Goal: Find specific page/section: Find specific page/section

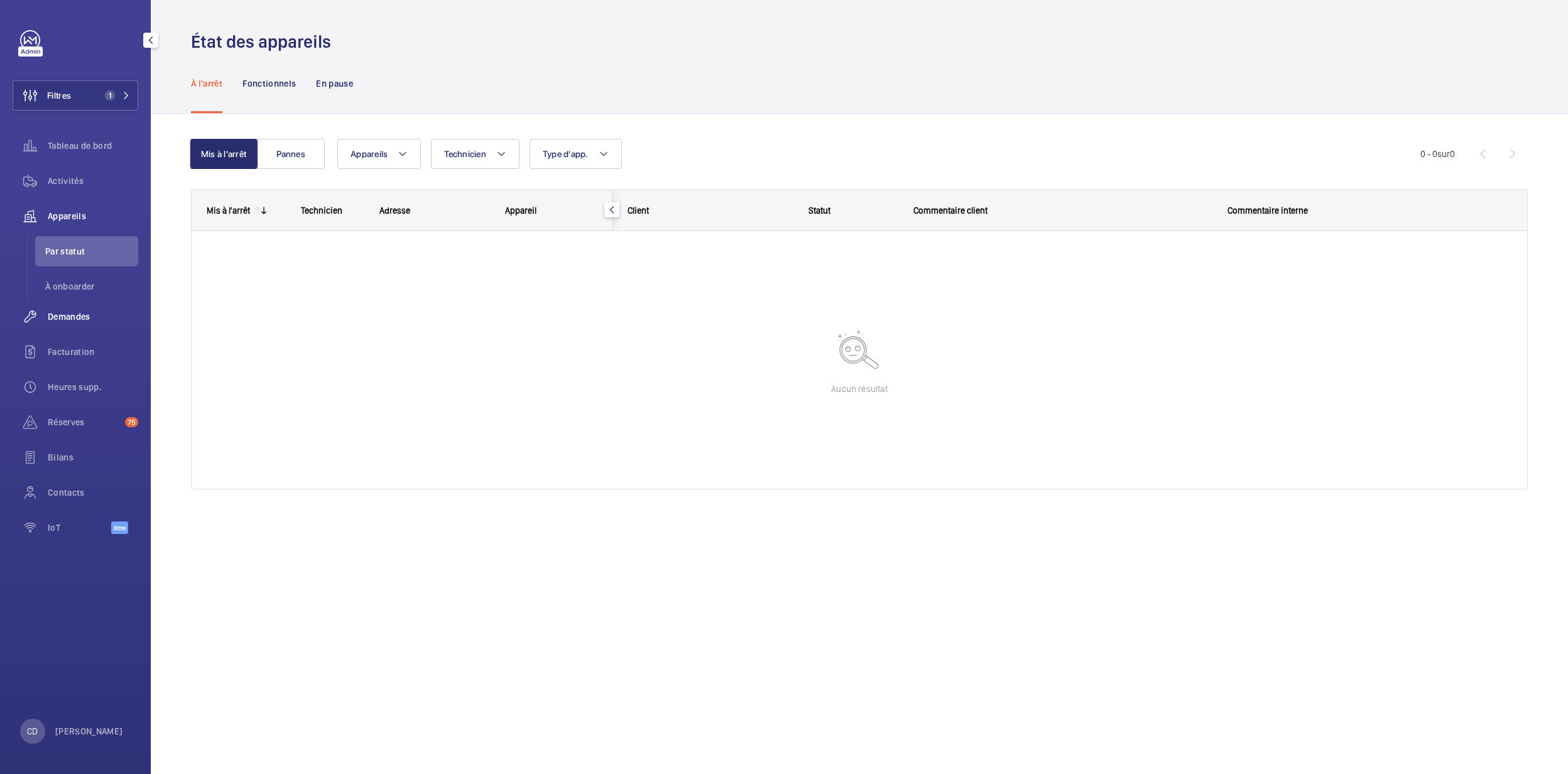
click at [80, 320] on span "Demandes" at bounding box center [93, 316] width 90 height 12
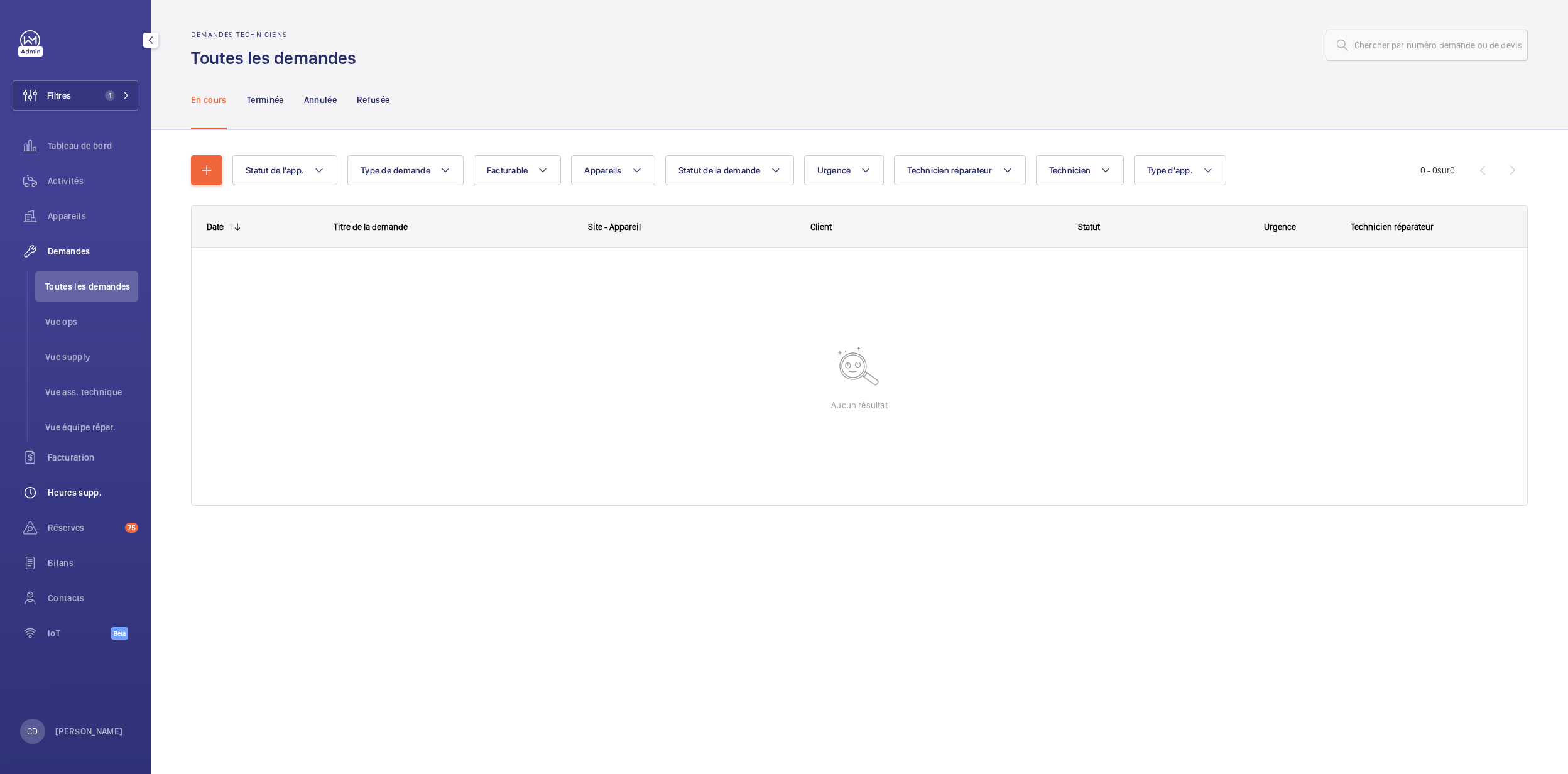
click at [67, 490] on span "Heures supp." at bounding box center [93, 492] width 90 height 12
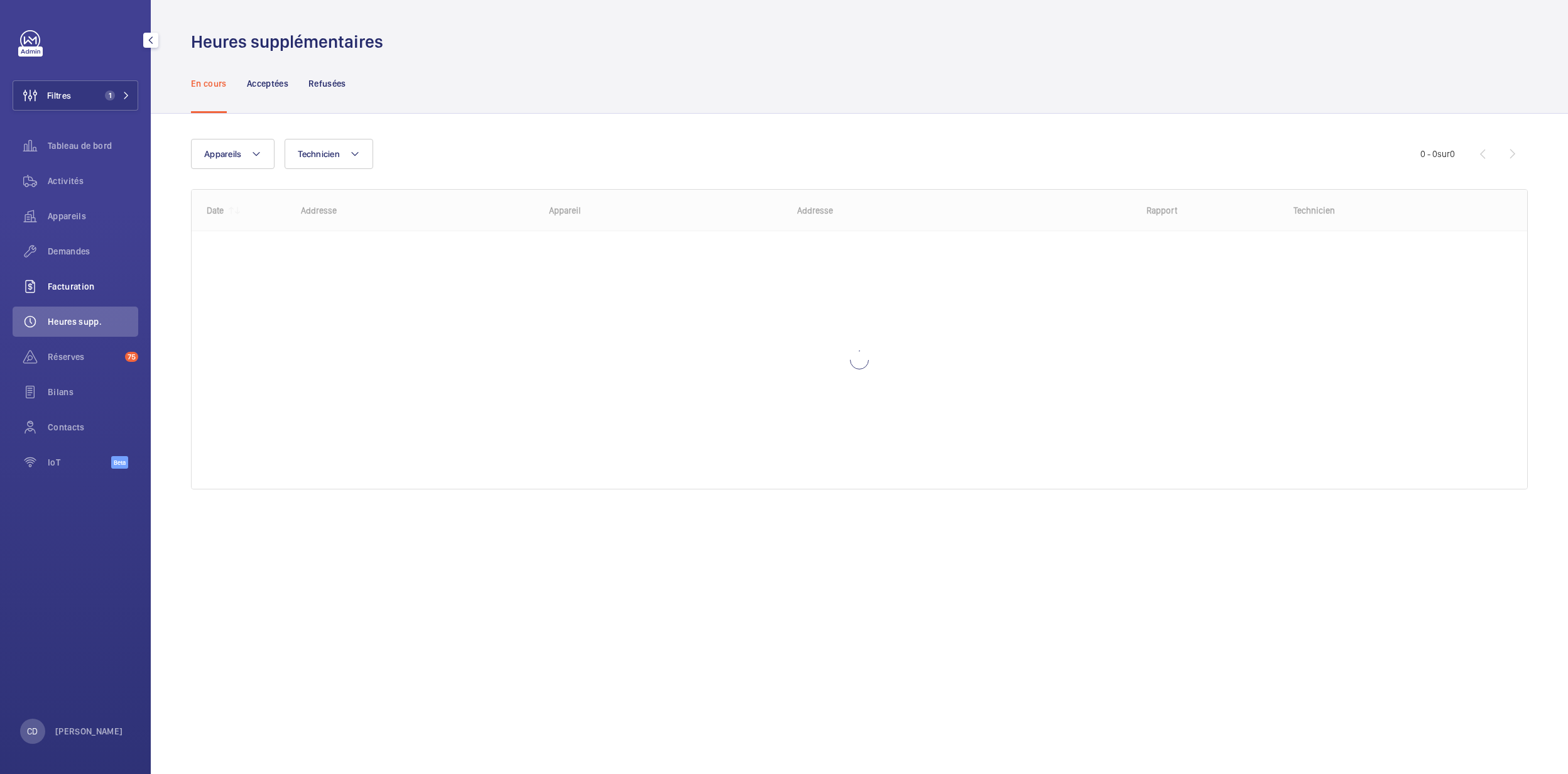
click at [63, 285] on span "Facturation" at bounding box center [93, 286] width 90 height 12
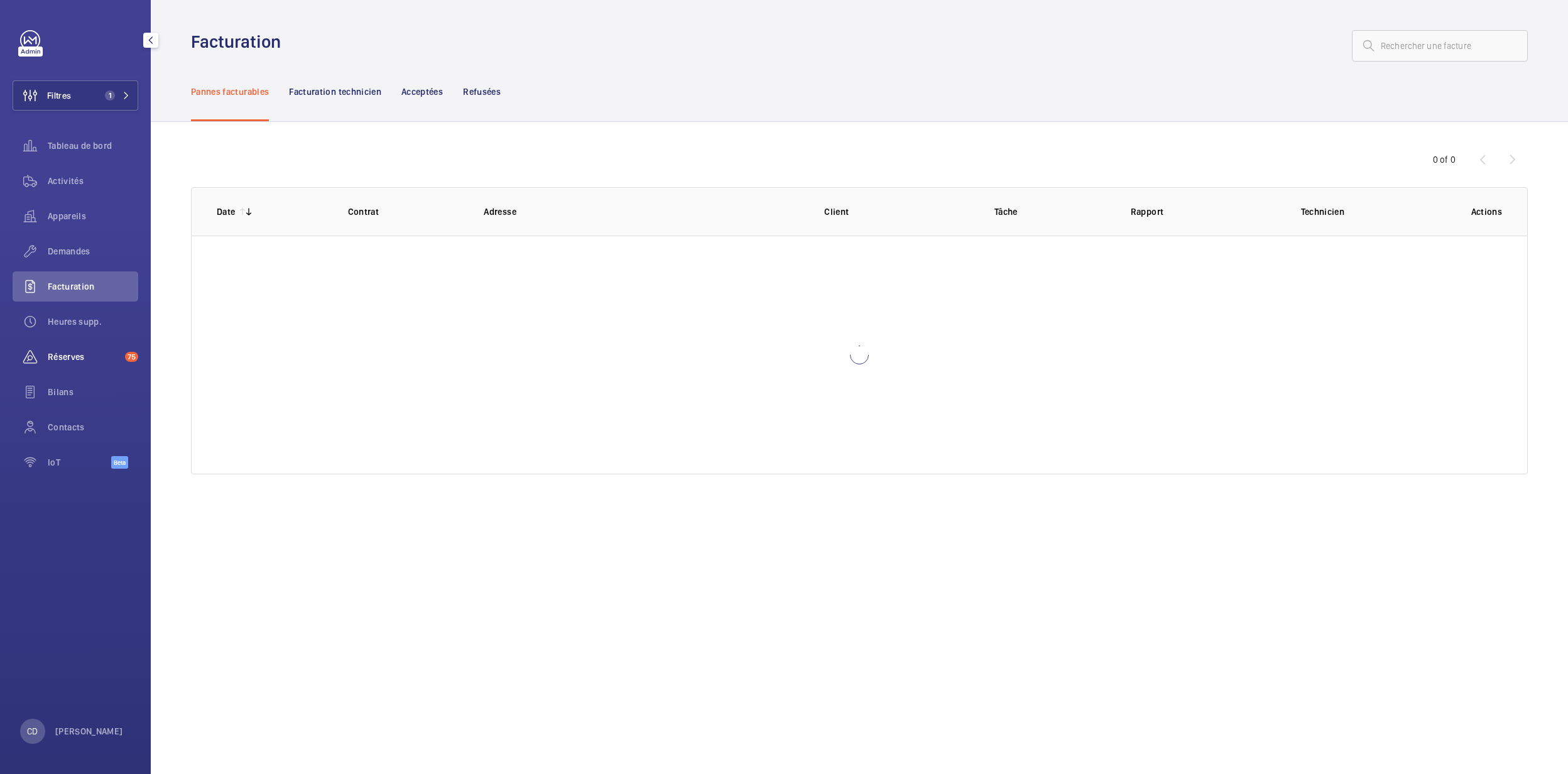
click at [51, 357] on span "Réserves" at bounding box center [84, 356] width 72 height 12
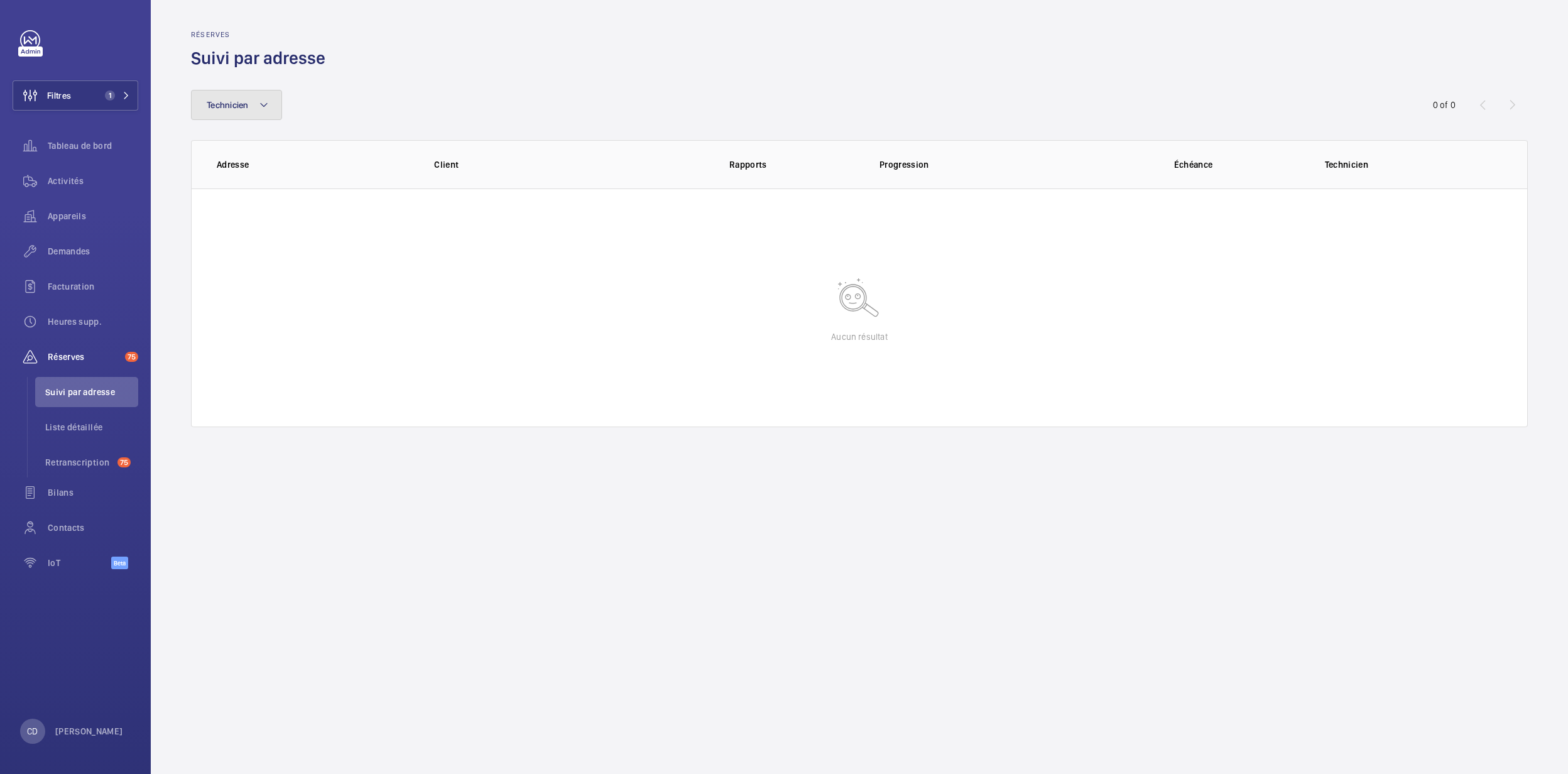
click at [237, 96] on button "Technicien" at bounding box center [237, 104] width 91 height 30
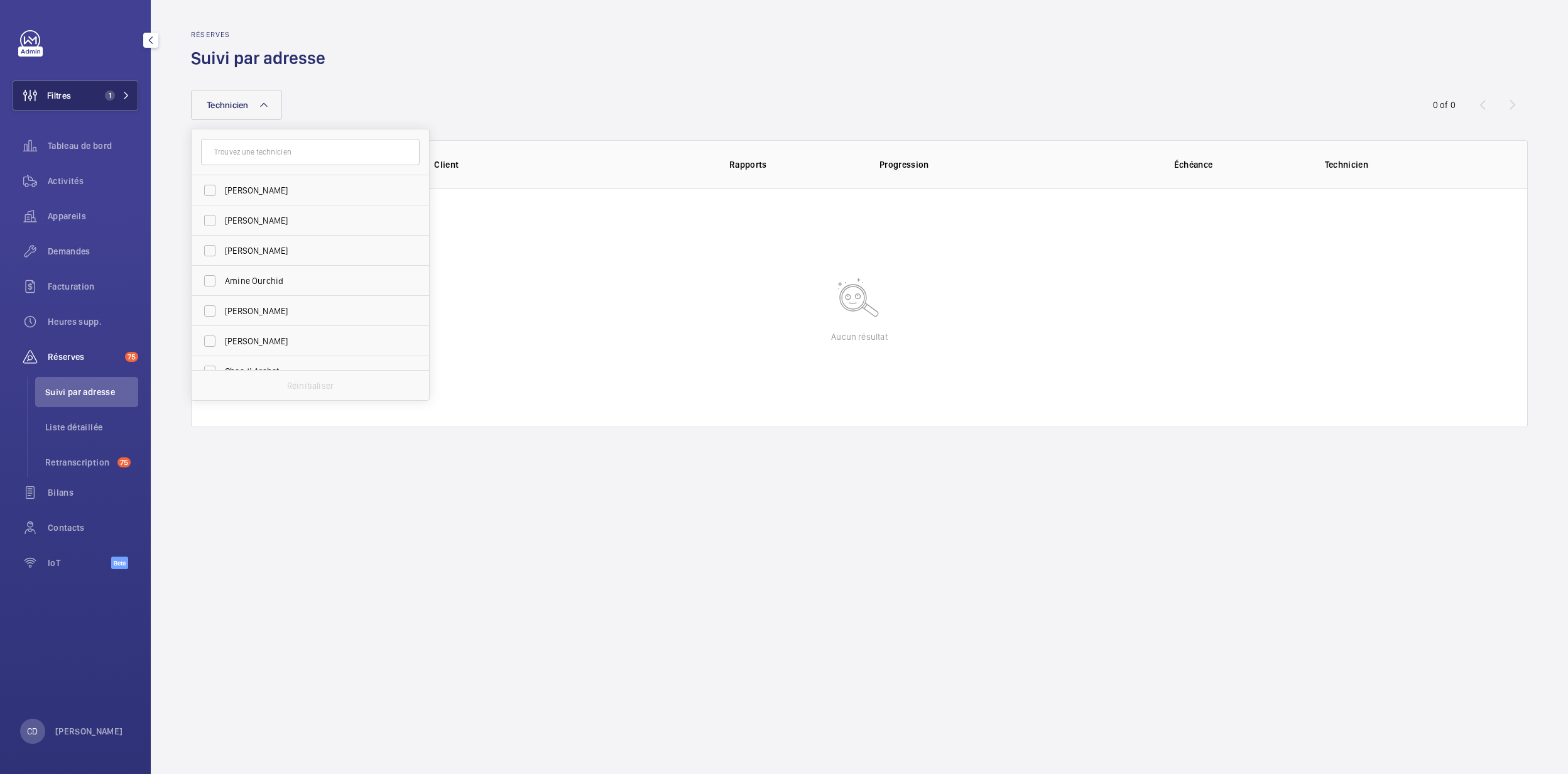
click at [134, 99] on button "Filtres 1" at bounding box center [75, 95] width 126 height 30
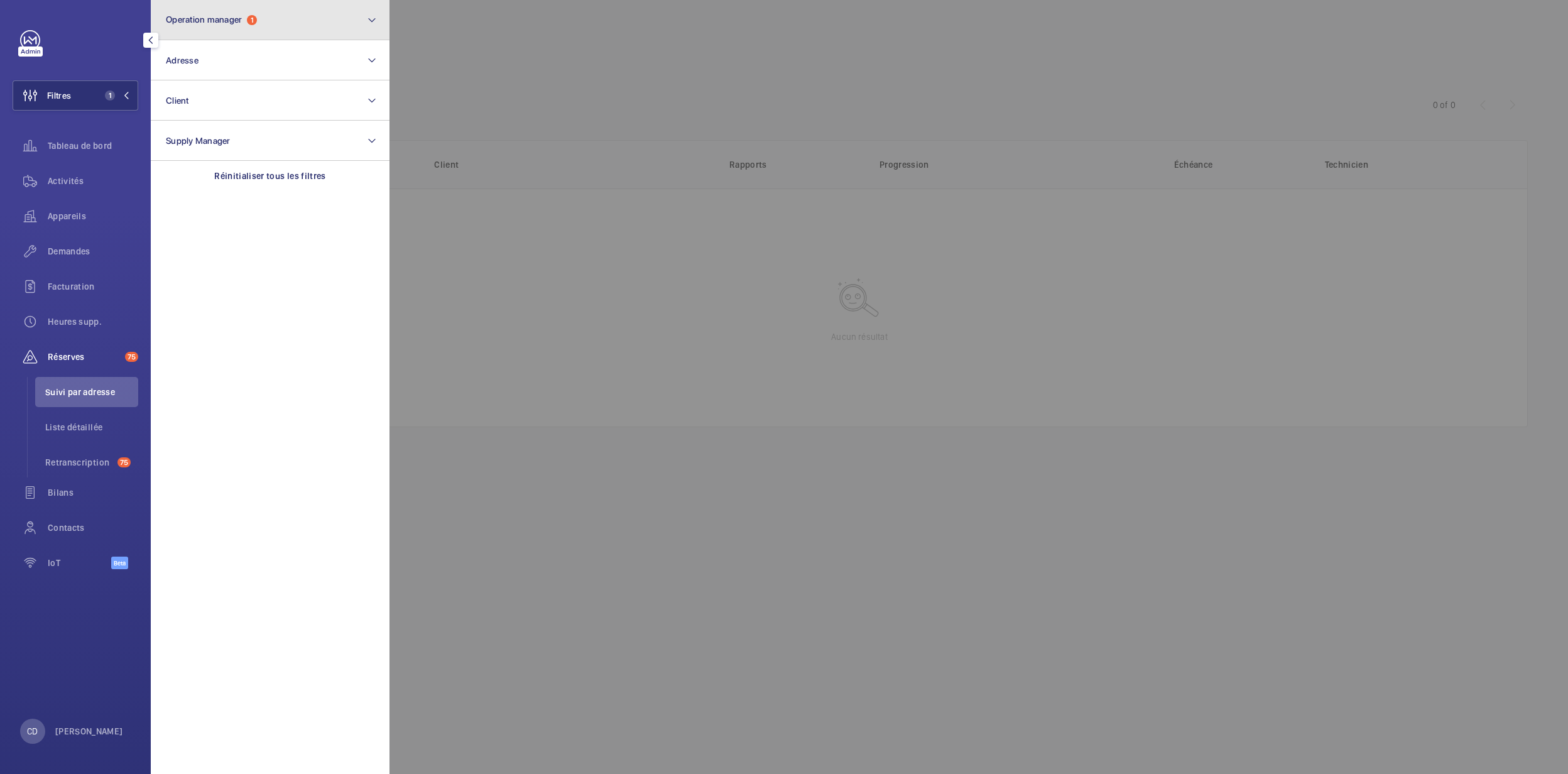
click at [276, 19] on button "Operation manager 1" at bounding box center [270, 20] width 239 height 40
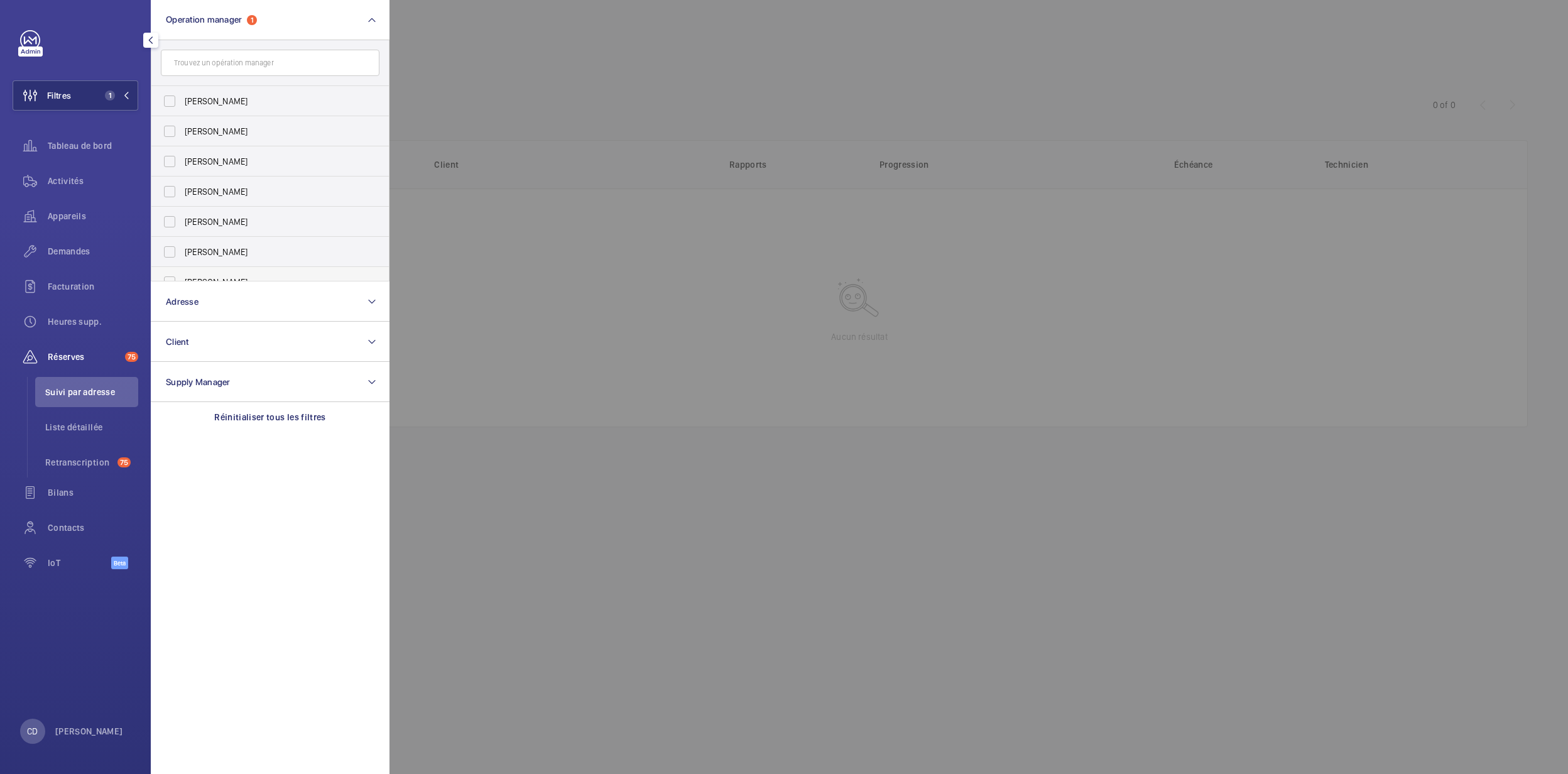
click at [239, 276] on span "Ludovic Bestory" at bounding box center [271, 282] width 173 height 12
click at [182, 276] on input "Ludovic Bestory" at bounding box center [170, 282] width 25 height 25
checkbox input "true"
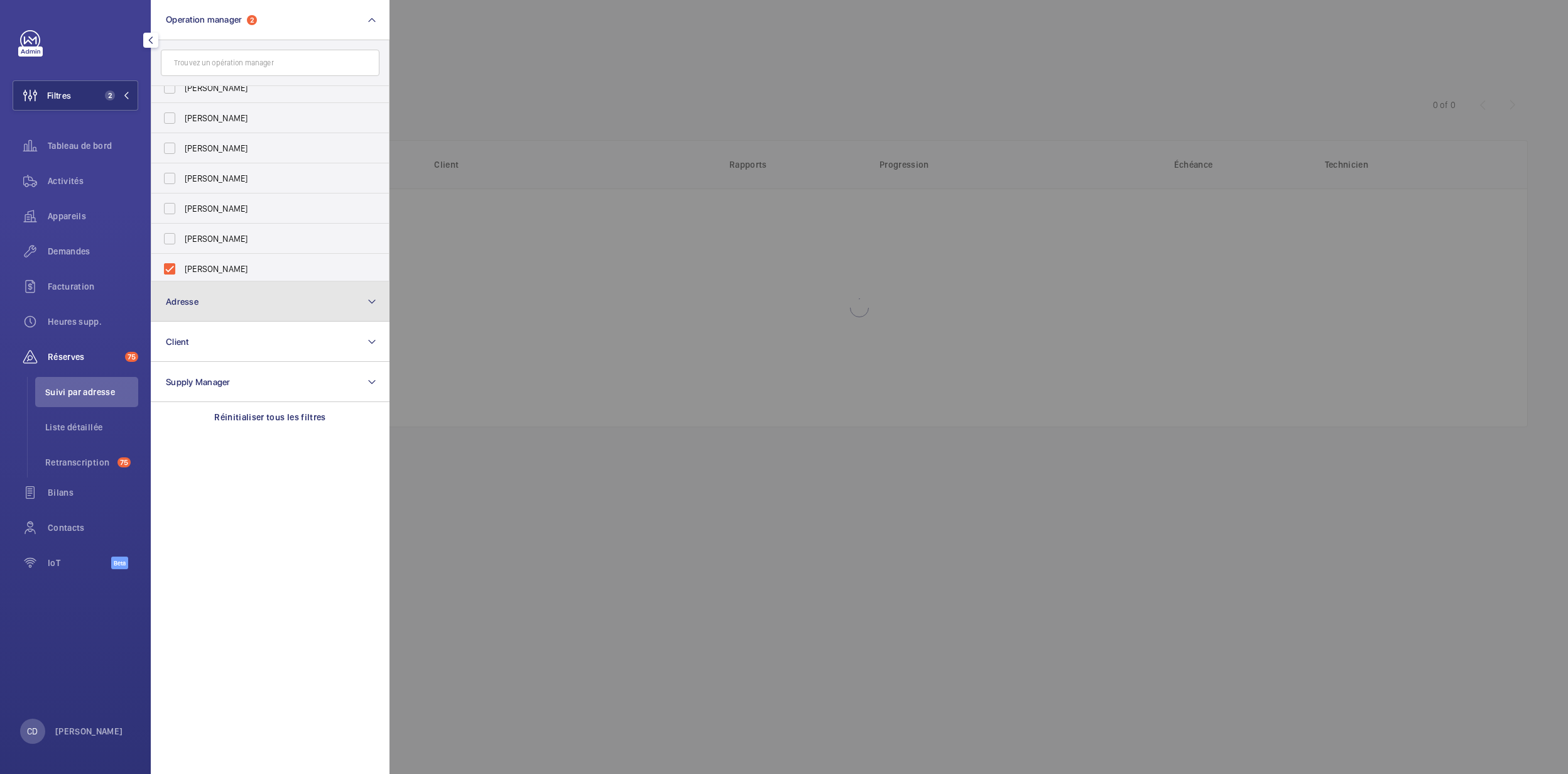
click at [242, 295] on button "Adresse" at bounding box center [270, 301] width 239 height 40
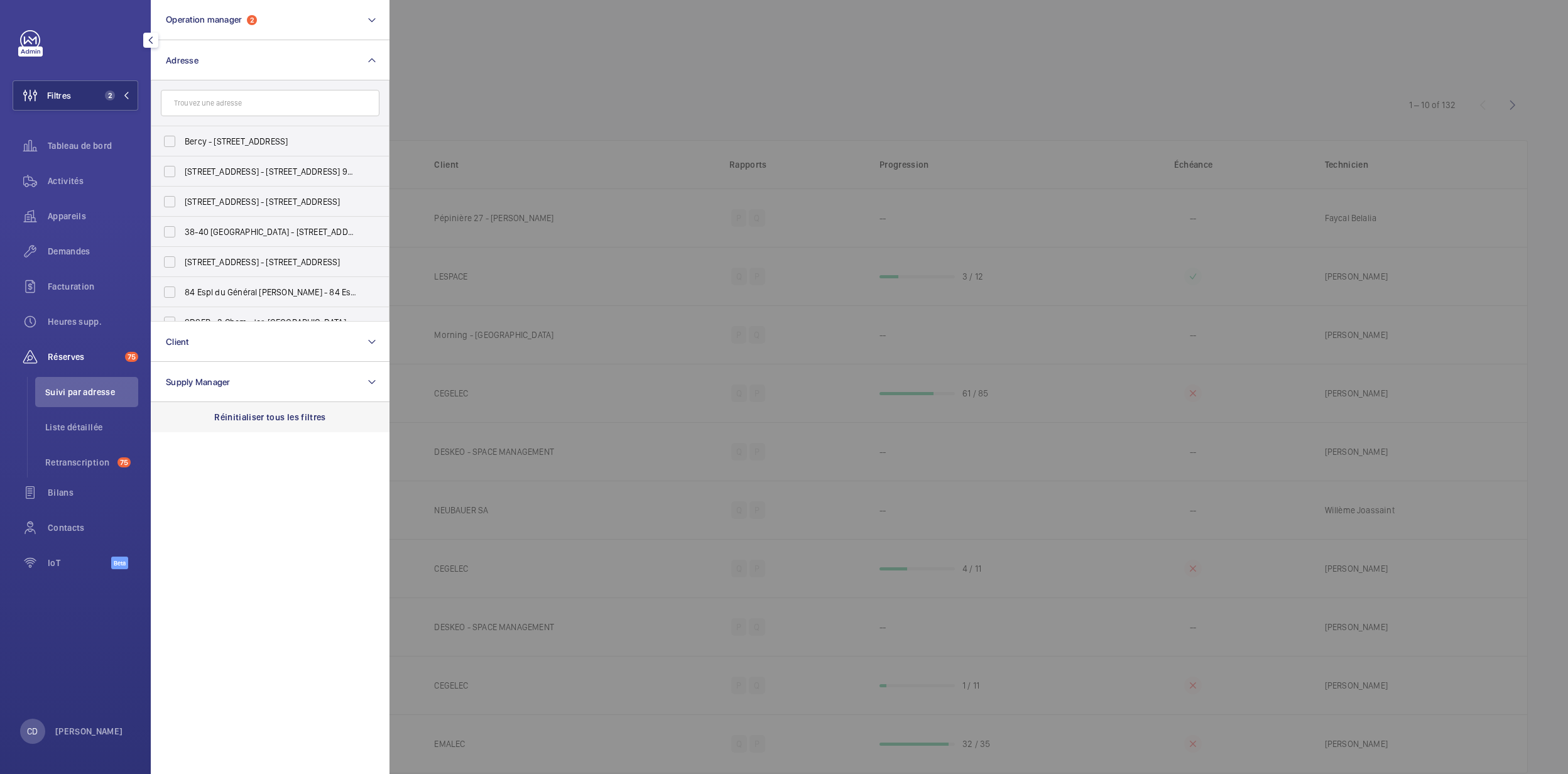
click at [287, 416] on p "Réinitialiser tous les filtres" at bounding box center [270, 417] width 112 height 12
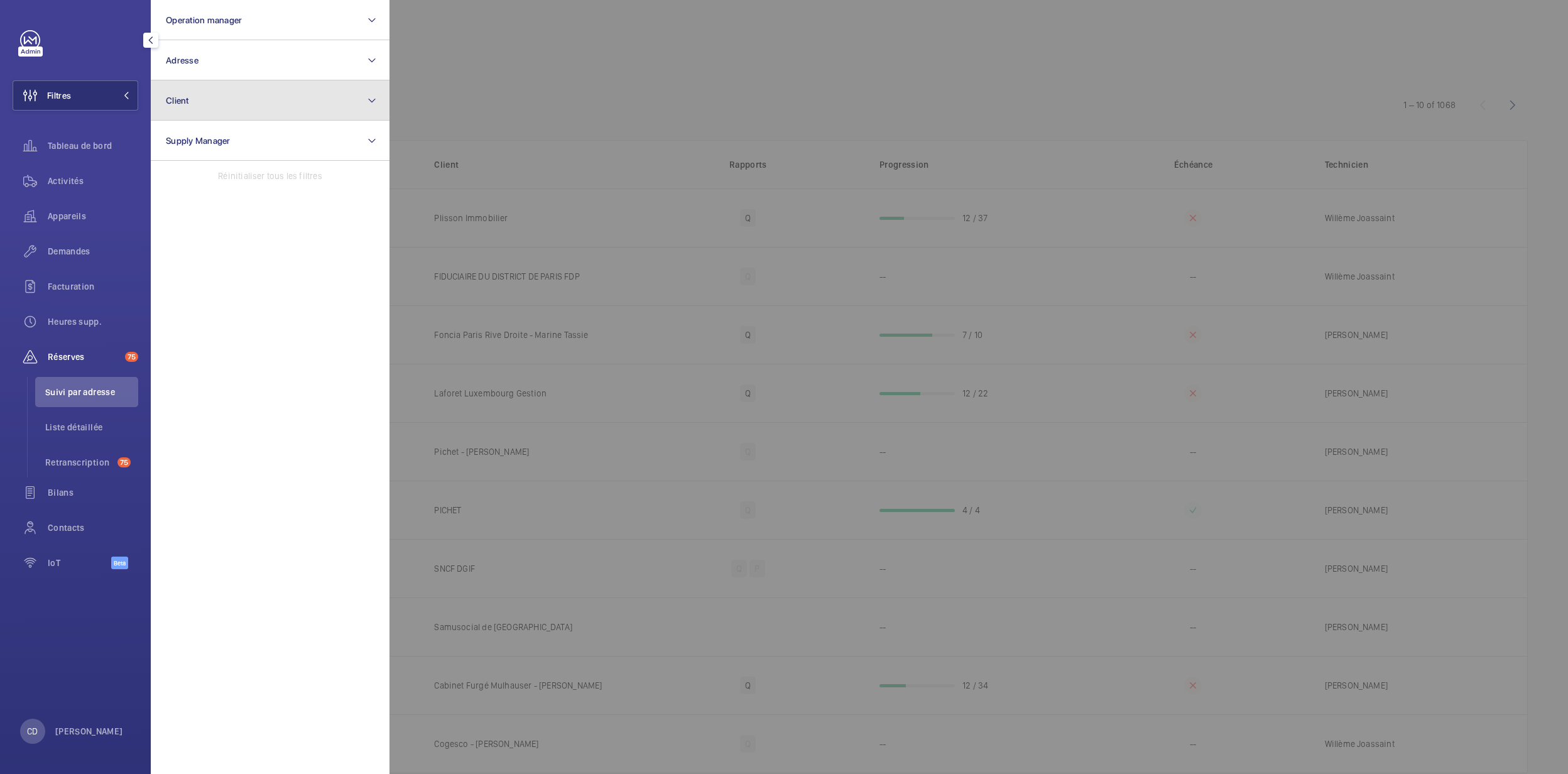
click at [196, 101] on button "Client" at bounding box center [270, 100] width 239 height 40
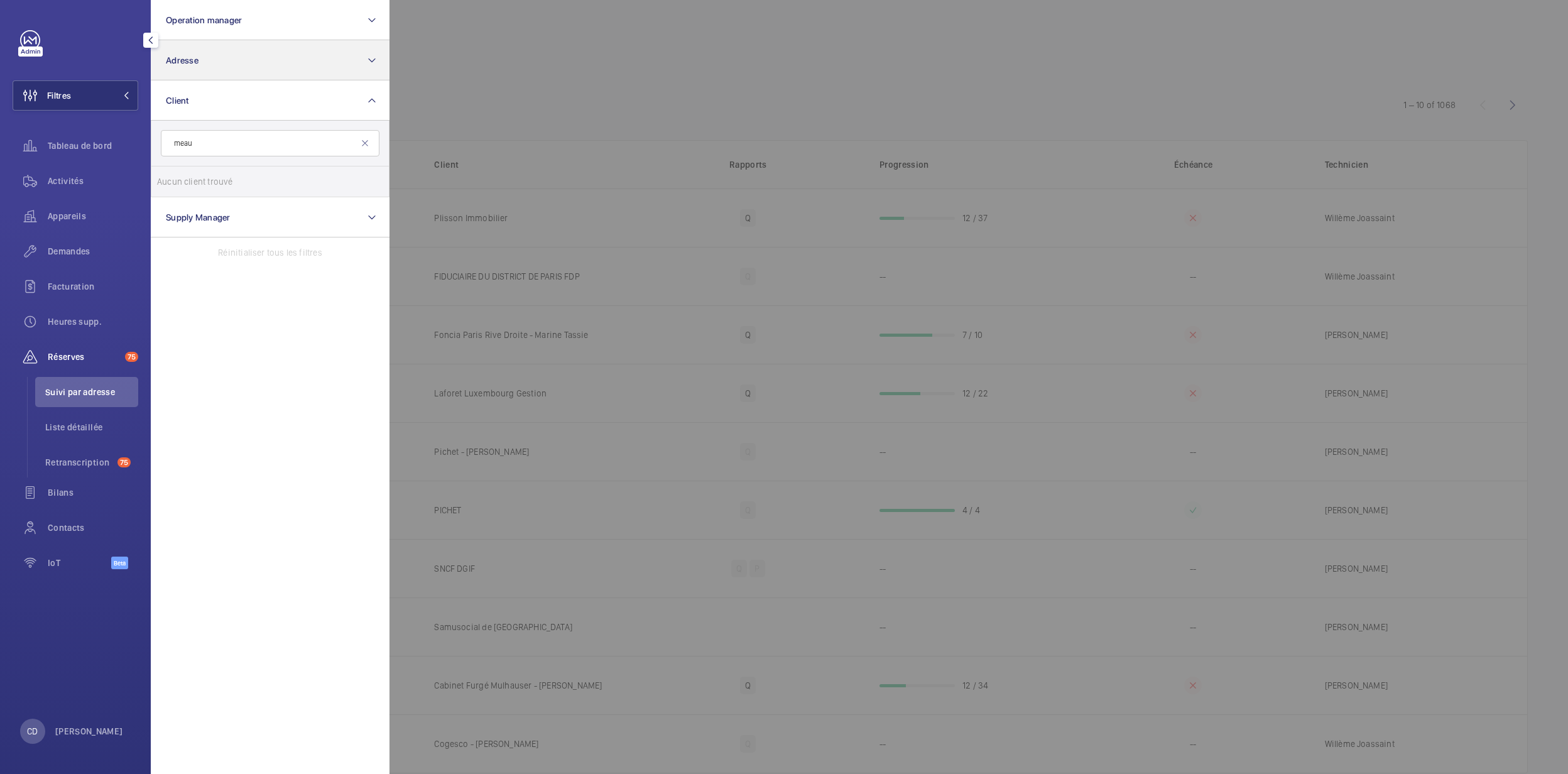
type input "meau"
click at [257, 41] on button "Adresse" at bounding box center [270, 60] width 239 height 40
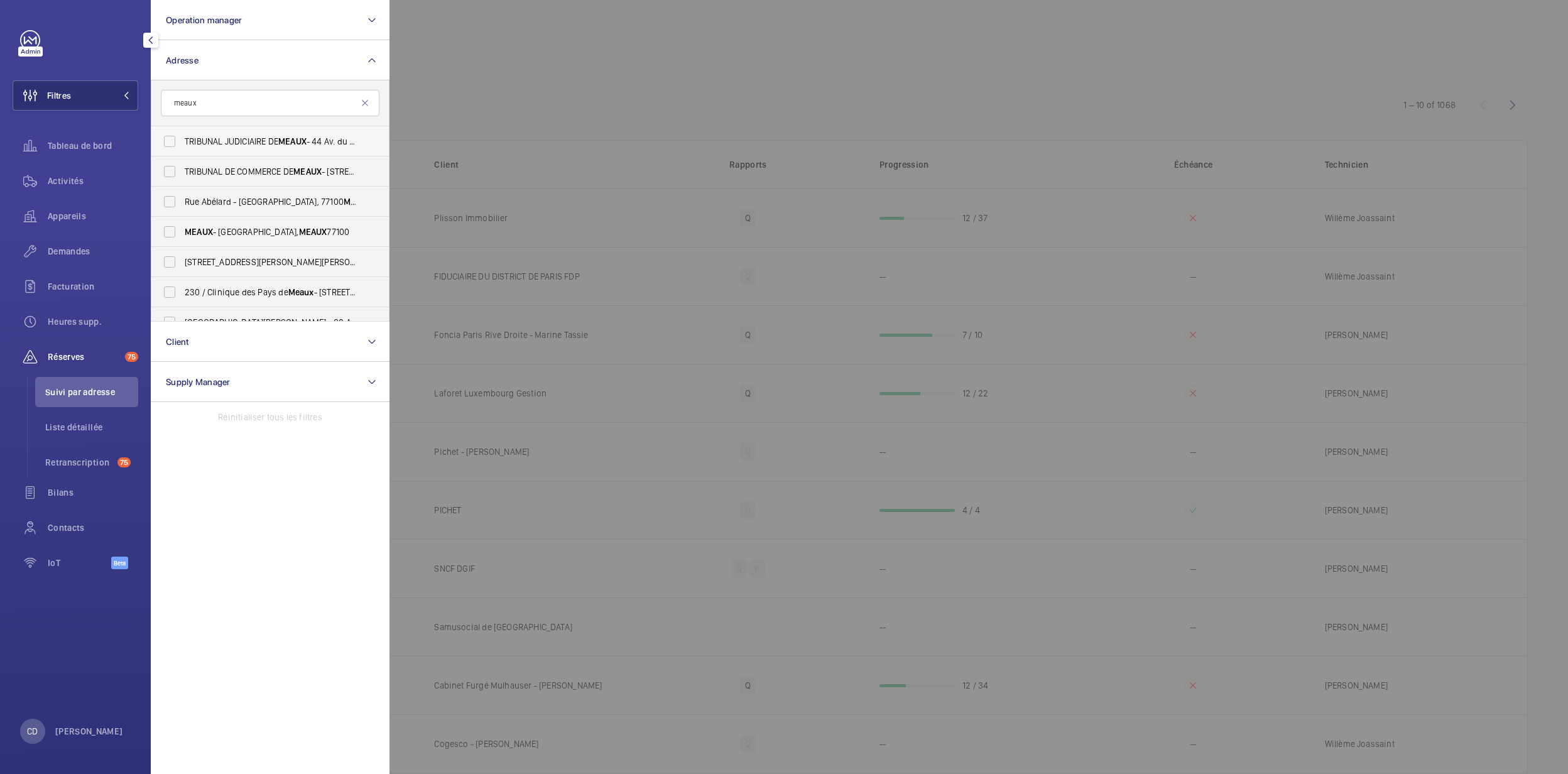
type input "meaux"
click at [269, 139] on span "TRIBUNAL JUDICIAIRE DE MEAUX - 44 Av. du Président Salvador Allende, MEAUX 77100" at bounding box center [271, 141] width 173 height 12
click at [182, 139] on input "TRIBUNAL JUDICIAIRE DE MEAUX - 44 Av. du Président Salvador Allende, MEAUX 77100" at bounding box center [170, 141] width 25 height 25
click at [270, 136] on span "TRIBUNAL JUDICIAIRE DE MEAUX - 44 Av. du Président Salvador Allende, MEAUX 77100" at bounding box center [271, 141] width 173 height 12
click at [182, 136] on input "TRIBUNAL JUDICIAIRE DE MEAUX - 44 Av. du Président Salvador Allende, MEAUX 77100" at bounding box center [170, 141] width 25 height 25
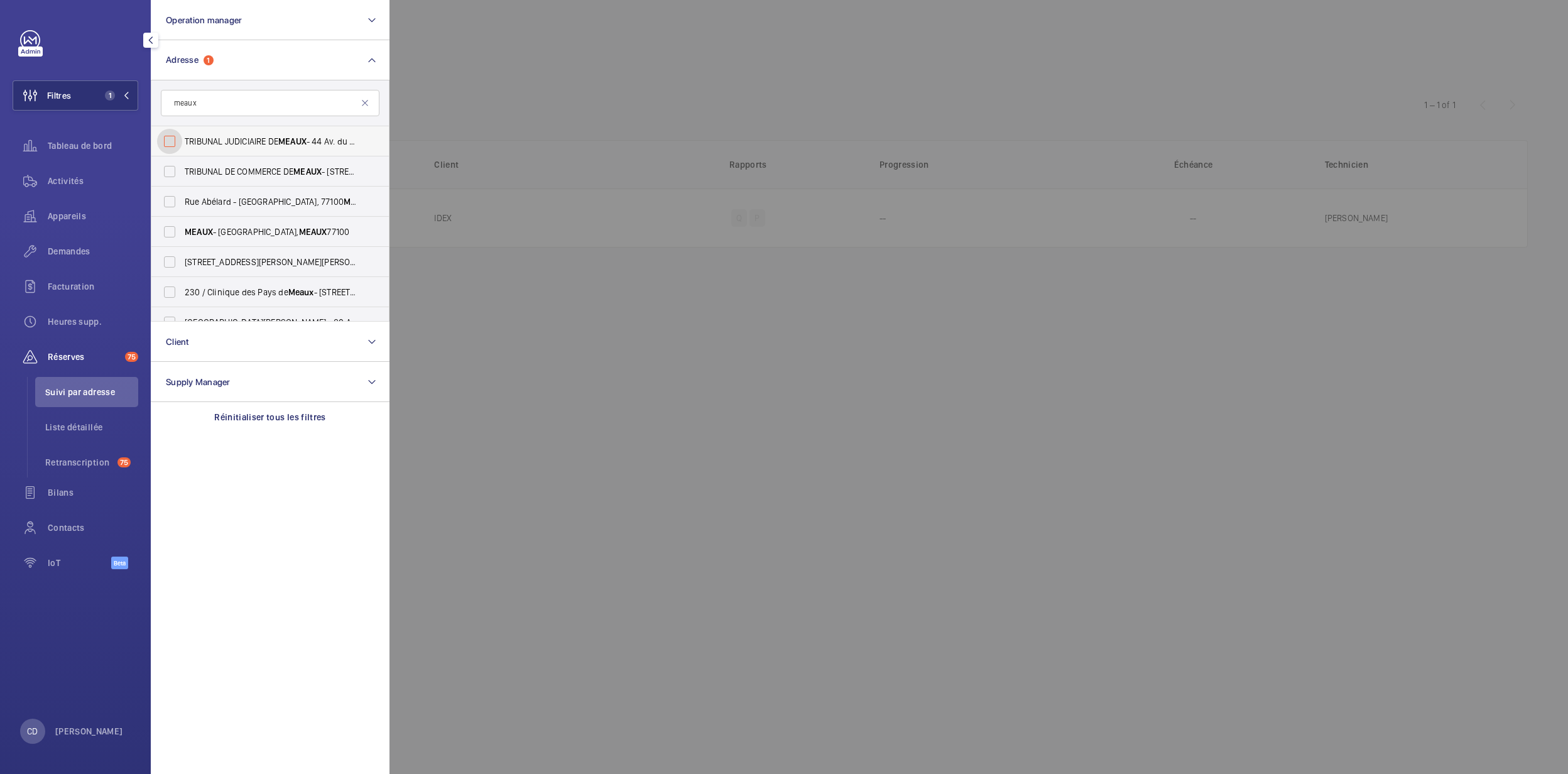
checkbox input "false"
click at [259, 165] on span "TRIBUNAL DE COMMERCE DE MEAUX - 56 Rue Aristide Briand, MEAUX 77100" at bounding box center [271, 171] width 173 height 12
click at [182, 165] on input "TRIBUNAL DE COMMERCE DE MEAUX - 56 Rue Aristide Briand, MEAUX 77100" at bounding box center [170, 171] width 25 height 25
checkbox input "true"
click at [579, 358] on div at bounding box center [1173, 387] width 1568 height 774
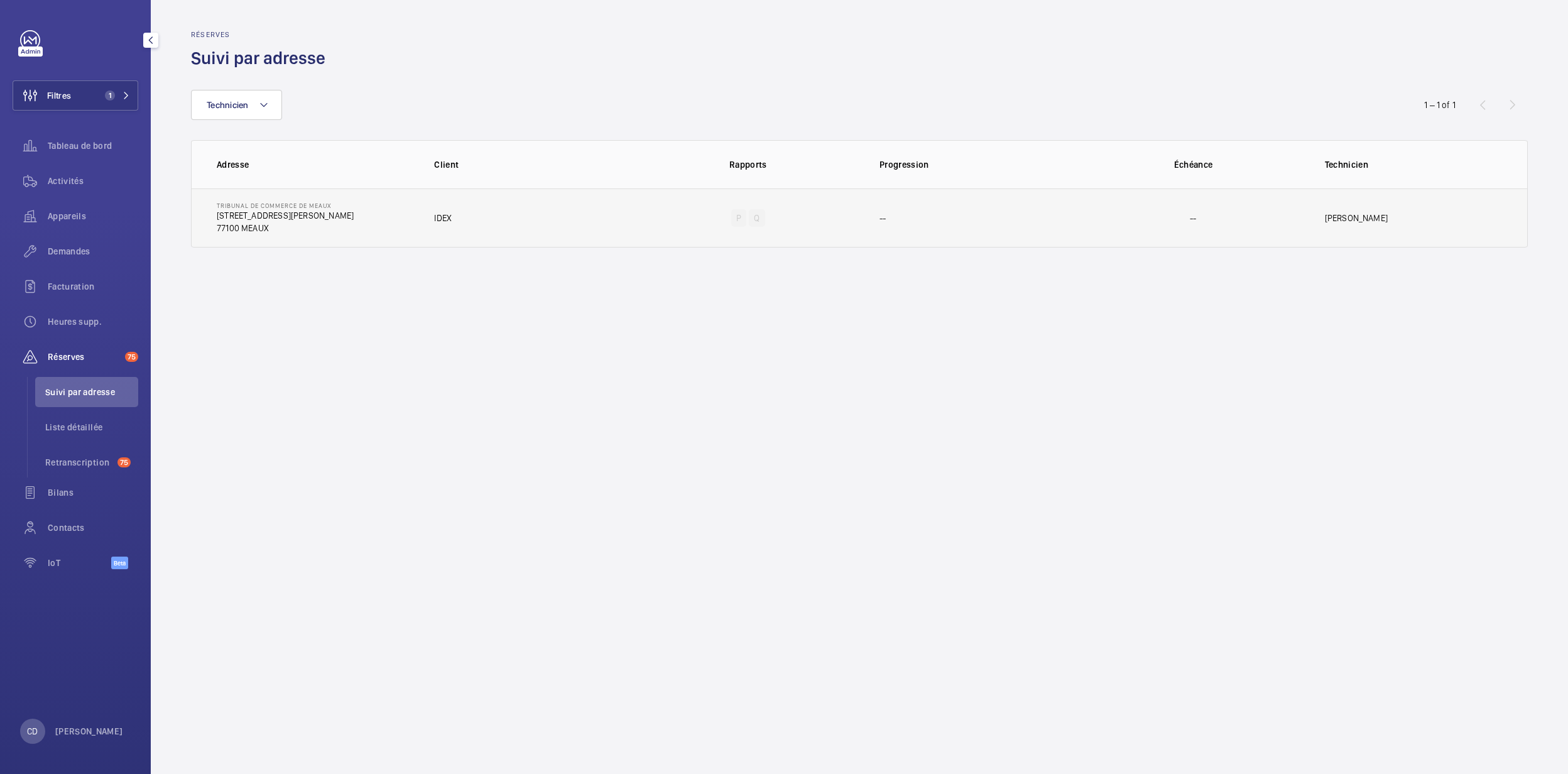
click at [232, 223] on p "77100 MEAUX" at bounding box center [285, 228] width 137 height 12
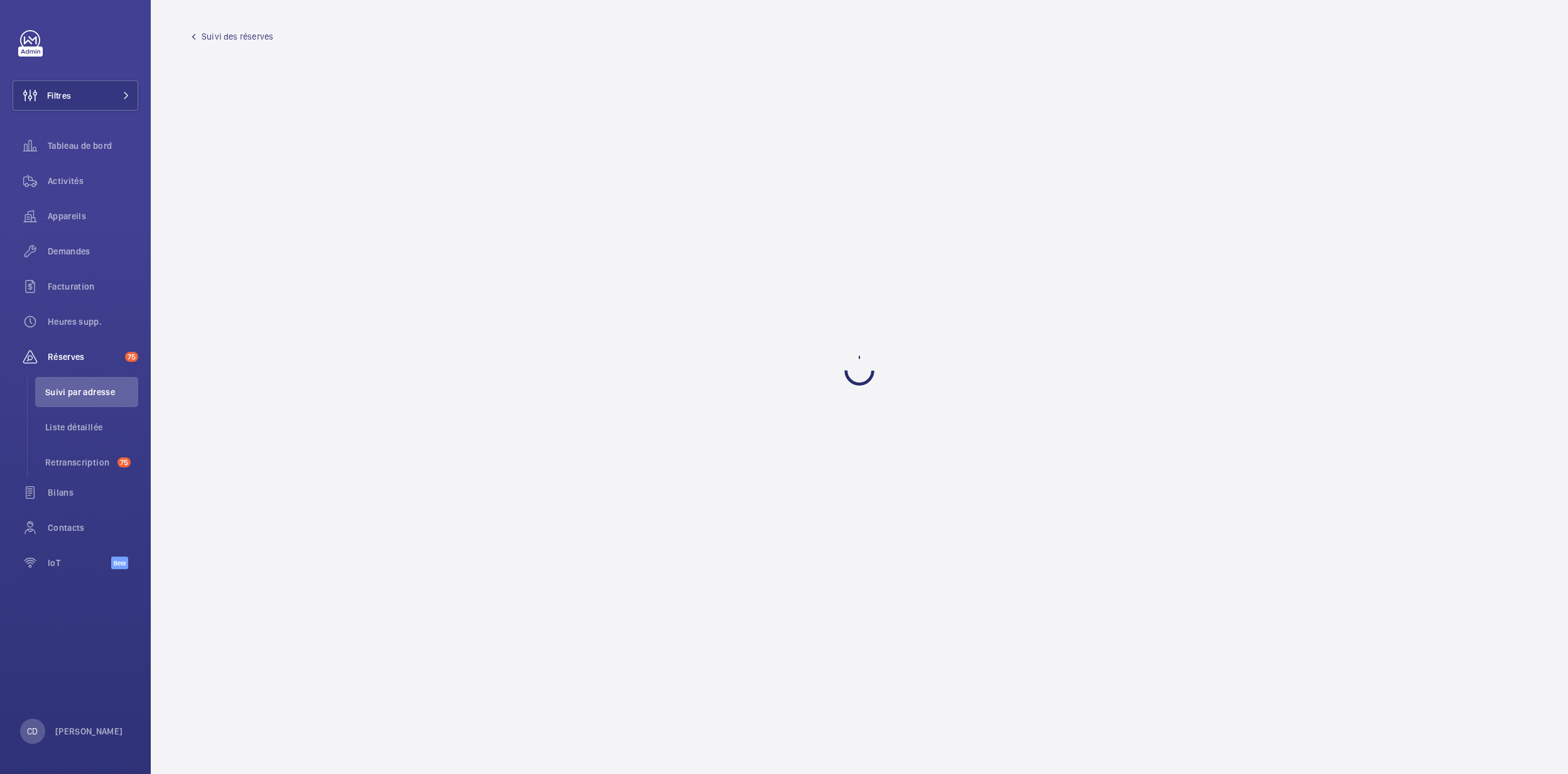
click at [235, 32] on span "Suivi des réserves" at bounding box center [237, 36] width 71 height 12
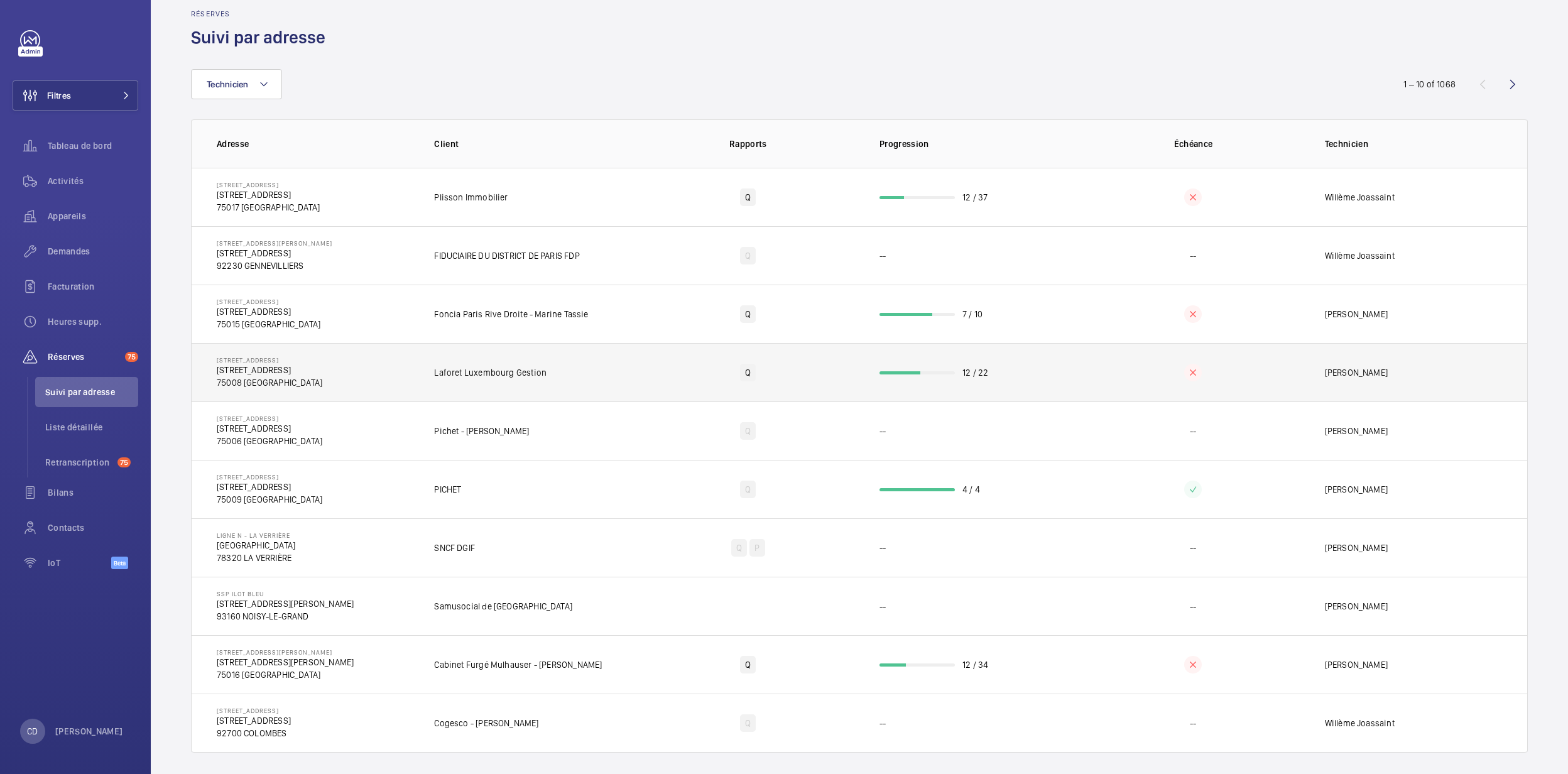
scroll to position [32, 0]
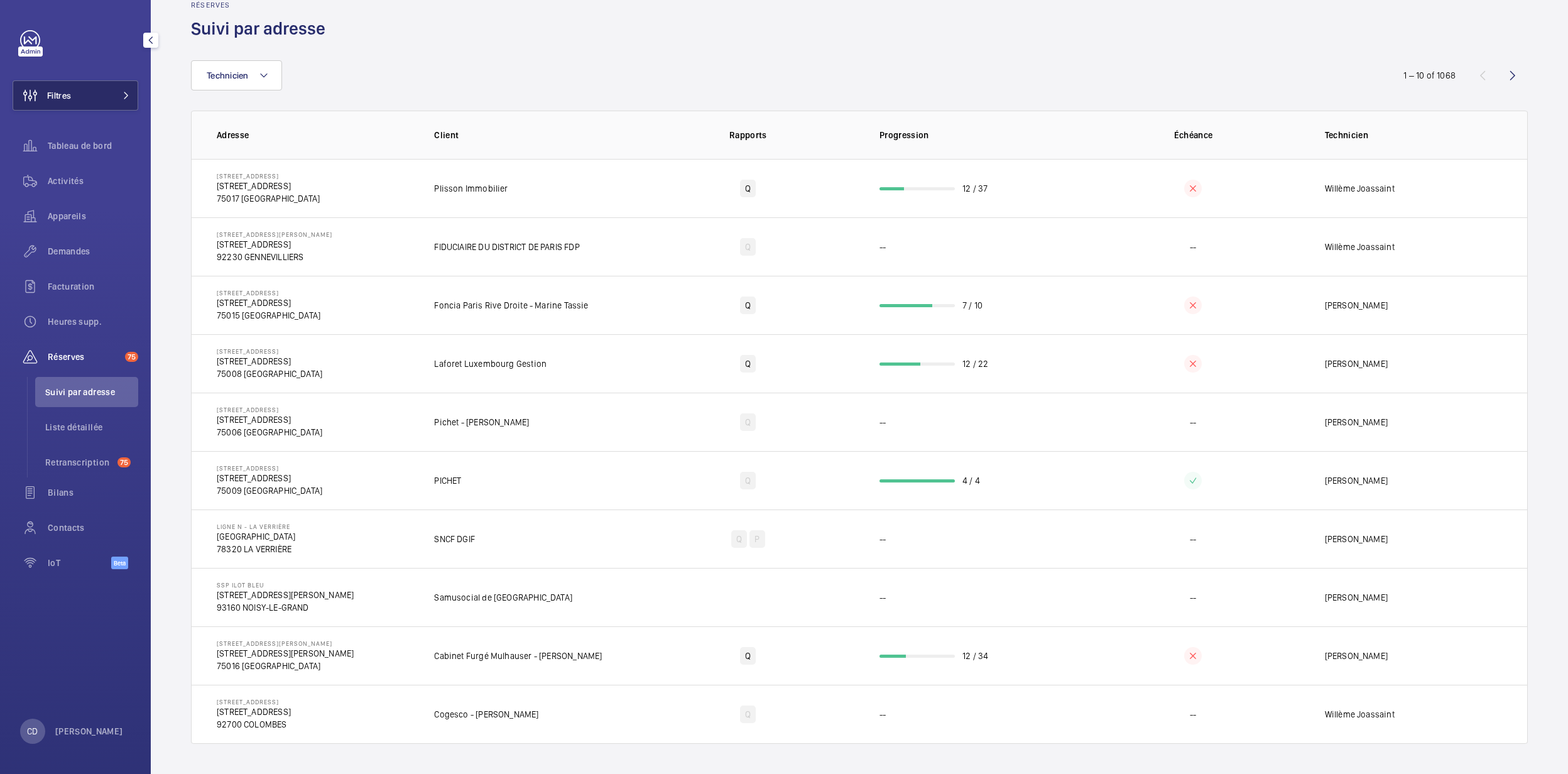
click at [81, 97] on button "Filtres" at bounding box center [75, 95] width 126 height 30
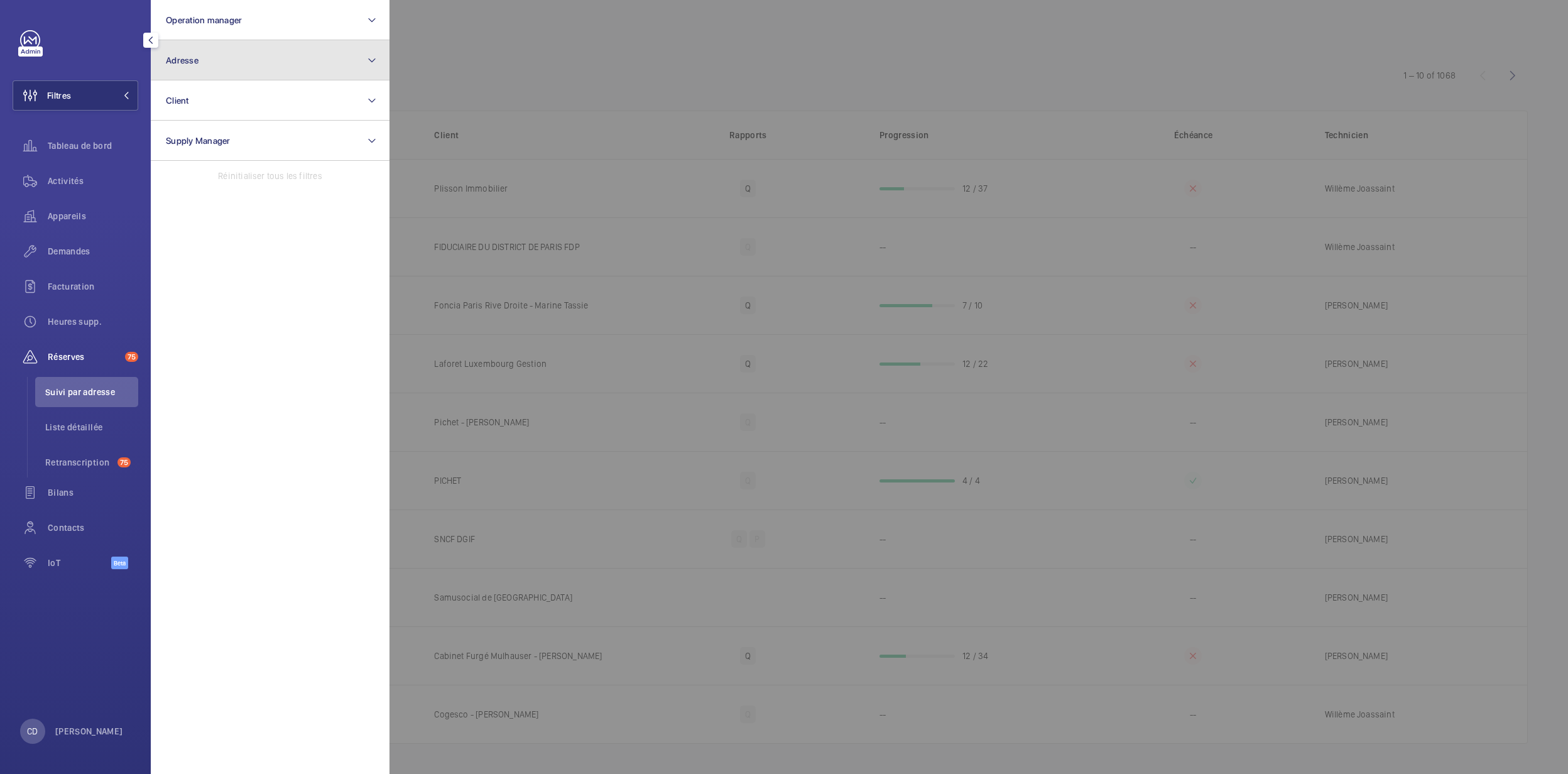
click at [297, 53] on button "Adresse" at bounding box center [270, 60] width 239 height 40
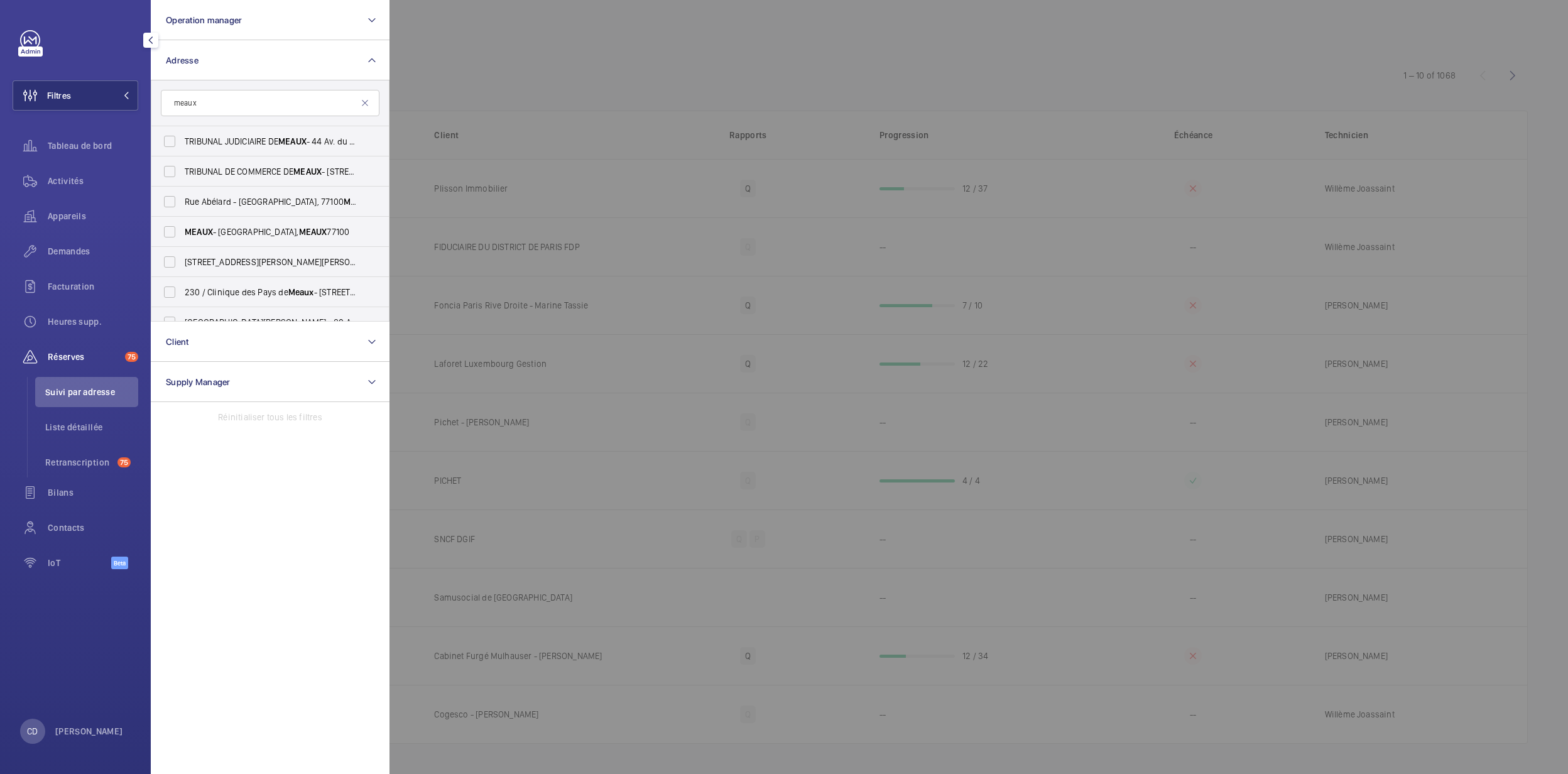
type input "meaux"
click at [326, 144] on span "TRIBUNAL JUDICIAIRE DE MEAUX - 44 Av. du Président Salvador Allende, MEAUX 77100" at bounding box center [271, 141] width 173 height 12
click at [182, 144] on input "TRIBUNAL JUDICIAIRE DE MEAUX - 44 Av. du Président Salvador Allende, MEAUX 77100" at bounding box center [170, 141] width 25 height 25
checkbox input "true"
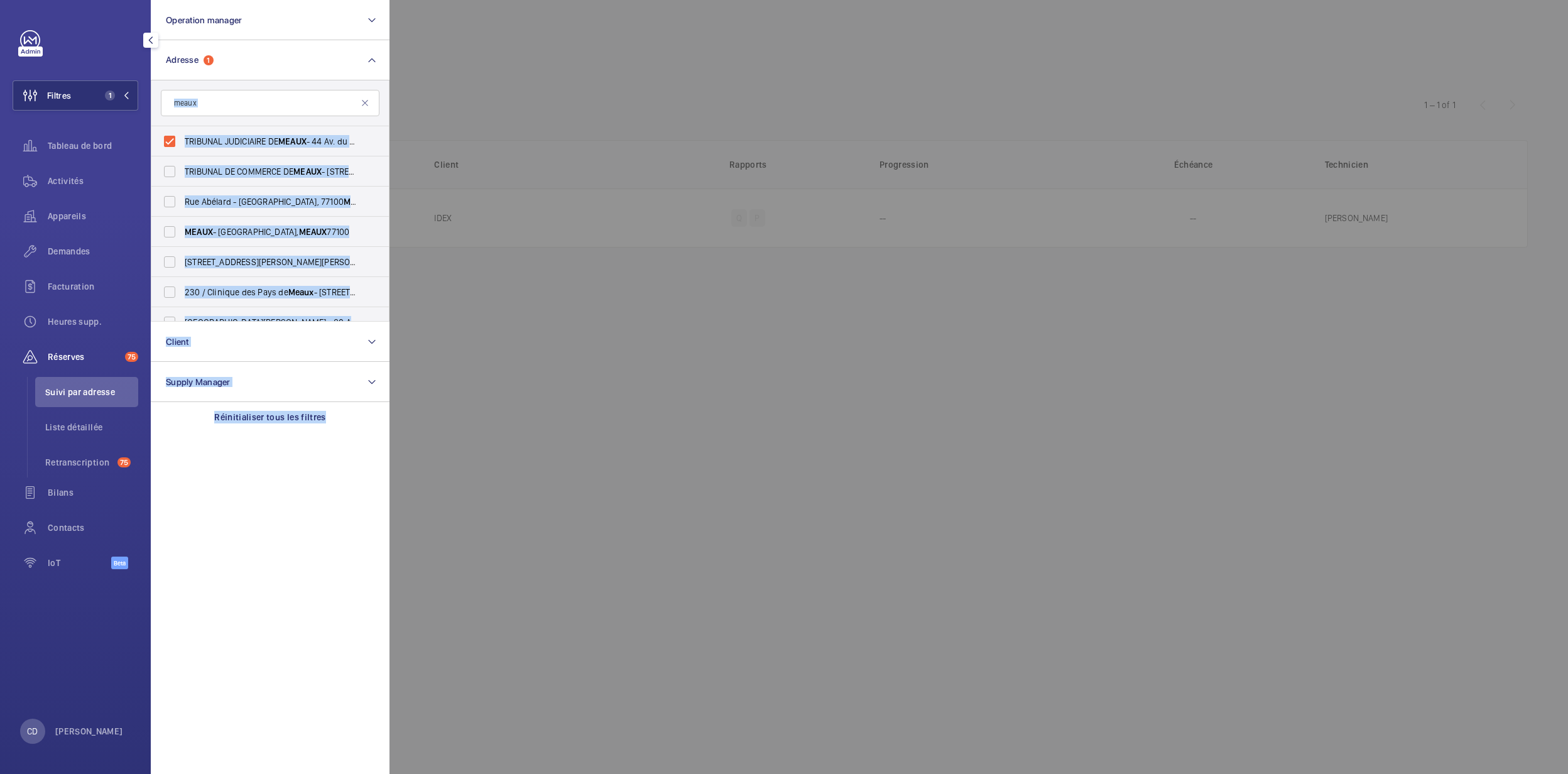
drag, startPoint x: 576, startPoint y: 290, endPoint x: 176, endPoint y: 121, distance: 434.2
click at [12, 110] on wm-front-filter-list-menu "Operation manager Adresse 1 meaux TRIBUNAL JUDICIAIRE DE MEAUX - 44 Av. du Prés…" at bounding box center [12, 110] width 0 height 0
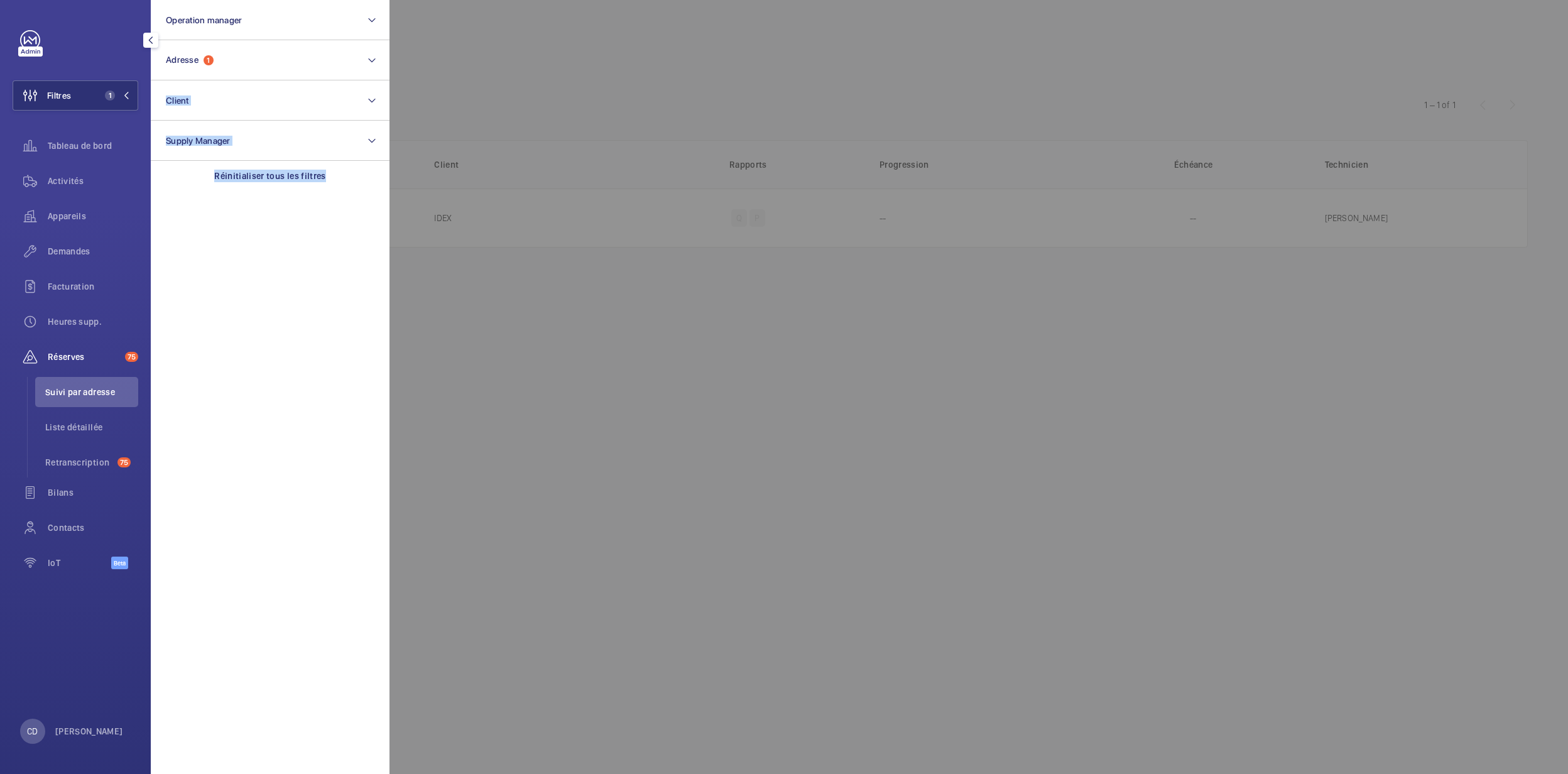
click at [574, 368] on div at bounding box center [1173, 387] width 1568 height 774
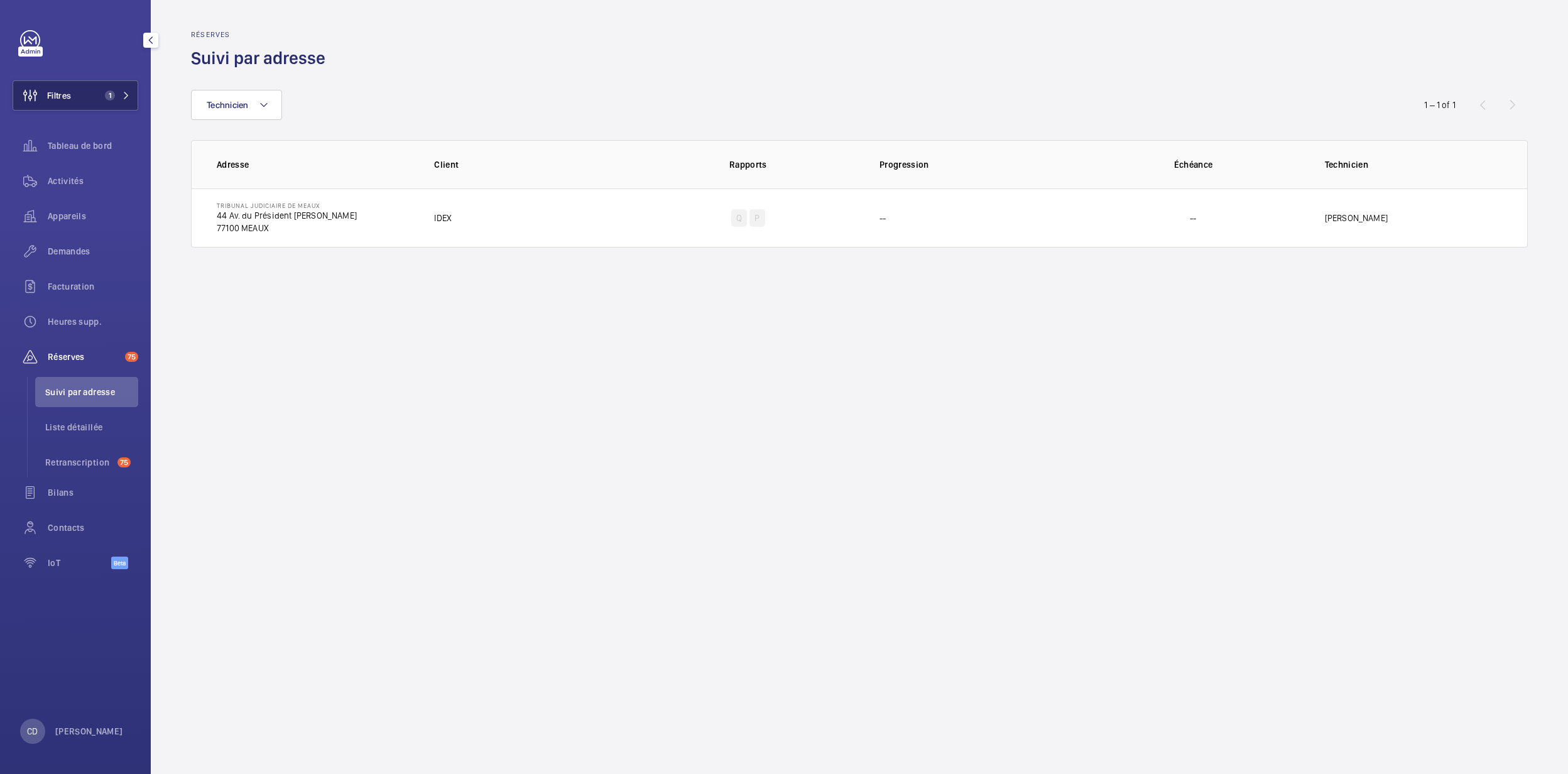
click at [83, 89] on button "Filtres 1" at bounding box center [75, 95] width 126 height 30
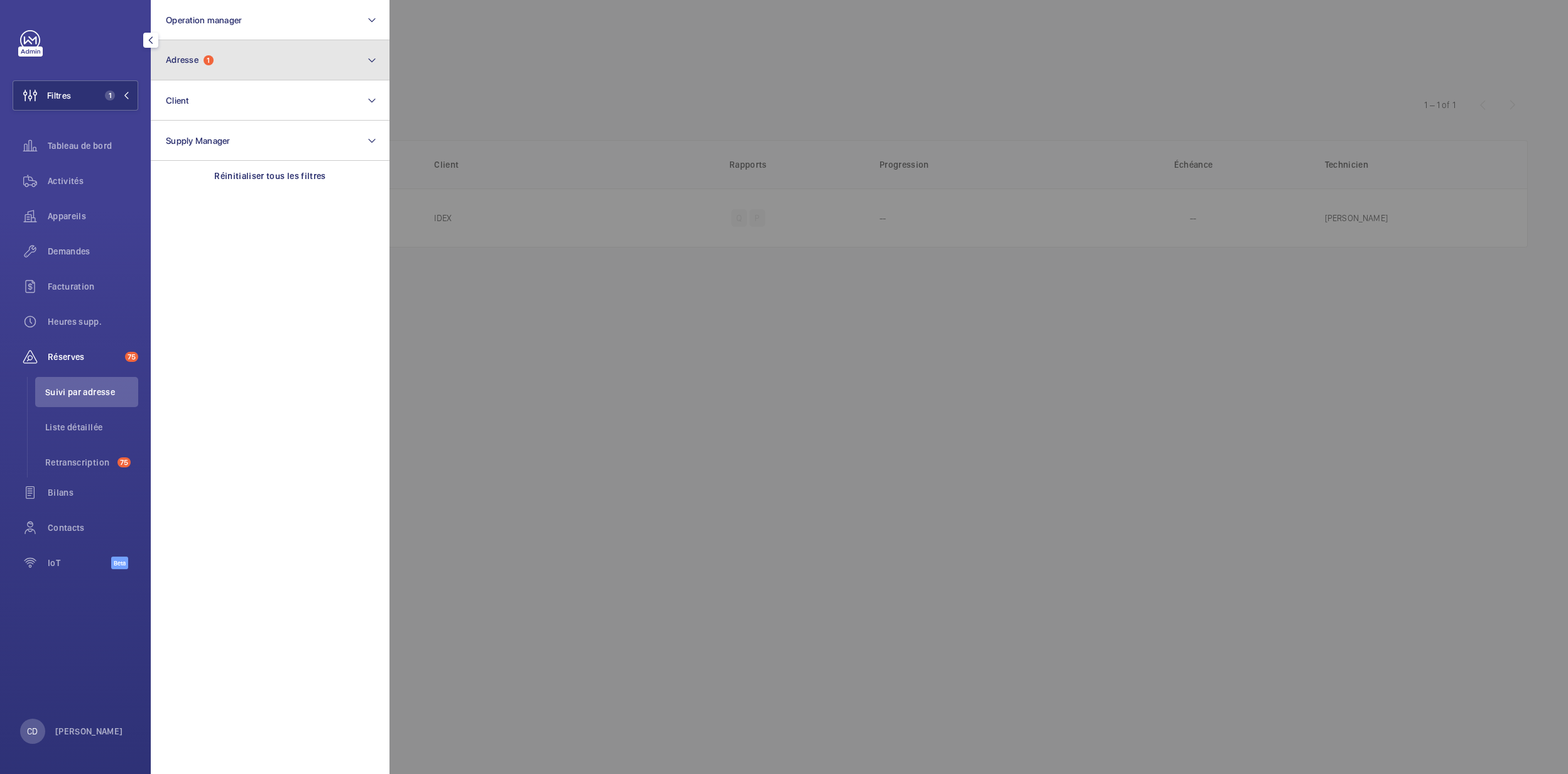
click at [307, 64] on button "Adresse 1" at bounding box center [270, 60] width 239 height 40
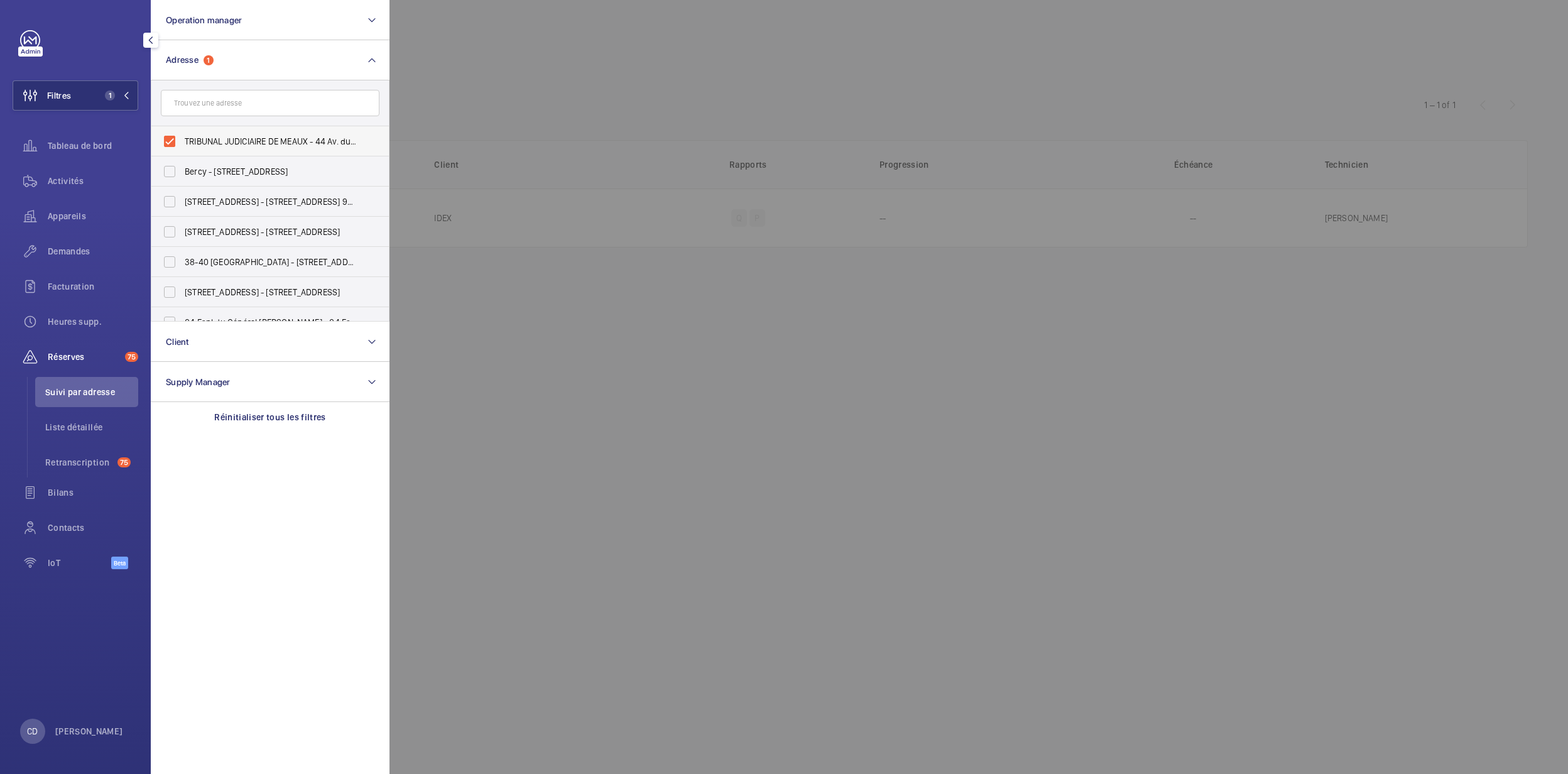
click at [248, 142] on span "TRIBUNAL JUDICIAIRE DE MEAUX - 44 Av. du Président Salvador Allende, MEAUX 77100" at bounding box center [271, 141] width 173 height 12
click at [182, 142] on input "TRIBUNAL JUDICIAIRE DE MEAUX - 44 Av. du Président Salvador Allende, MEAUX 77100" at bounding box center [170, 141] width 25 height 25
checkbox input "false"
click at [265, 98] on input "text" at bounding box center [270, 103] width 218 height 26
type input "meaux"
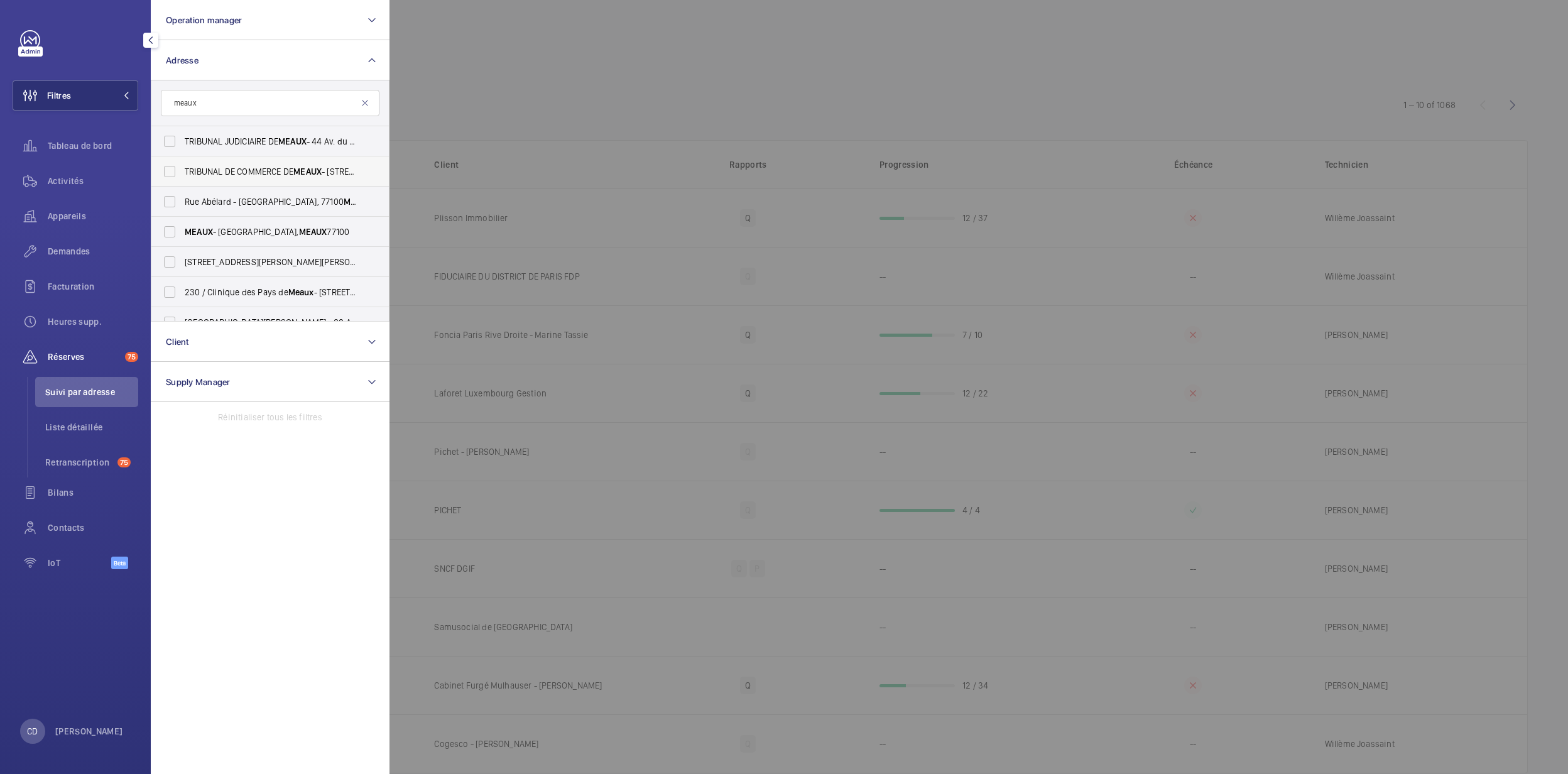
click at [298, 176] on span "MEAUX" at bounding box center [307, 171] width 28 height 10
click at [182, 176] on input "TRIBUNAL DE COMMERCE DE MEAUX - 56 Rue Aristide Briand, MEAUX 77100" at bounding box center [170, 171] width 25 height 25
checkbox input "true"
click at [546, 368] on div at bounding box center [1173, 387] width 1568 height 774
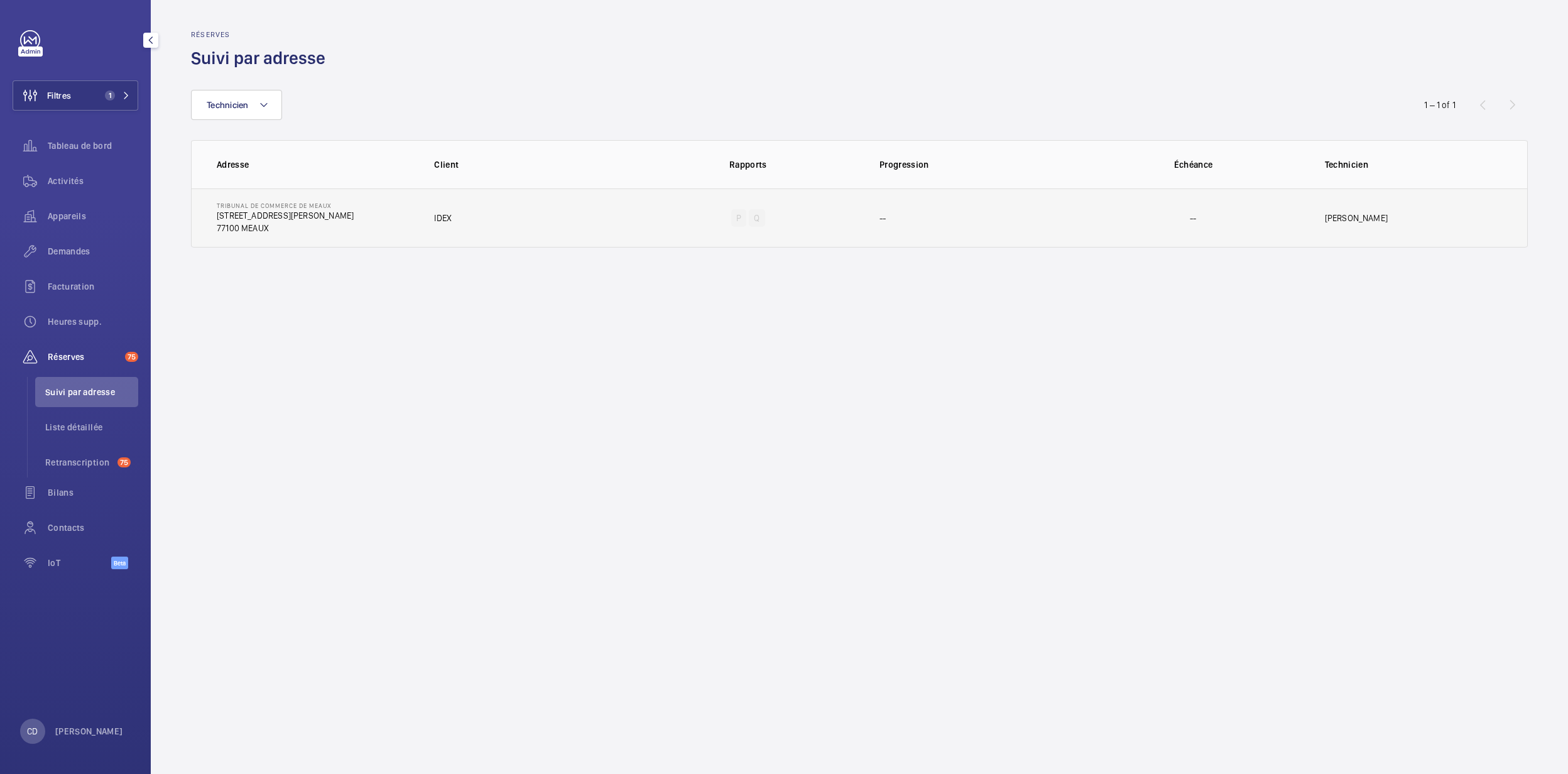
click at [514, 220] on td "IDEX" at bounding box center [525, 218] width 223 height 59
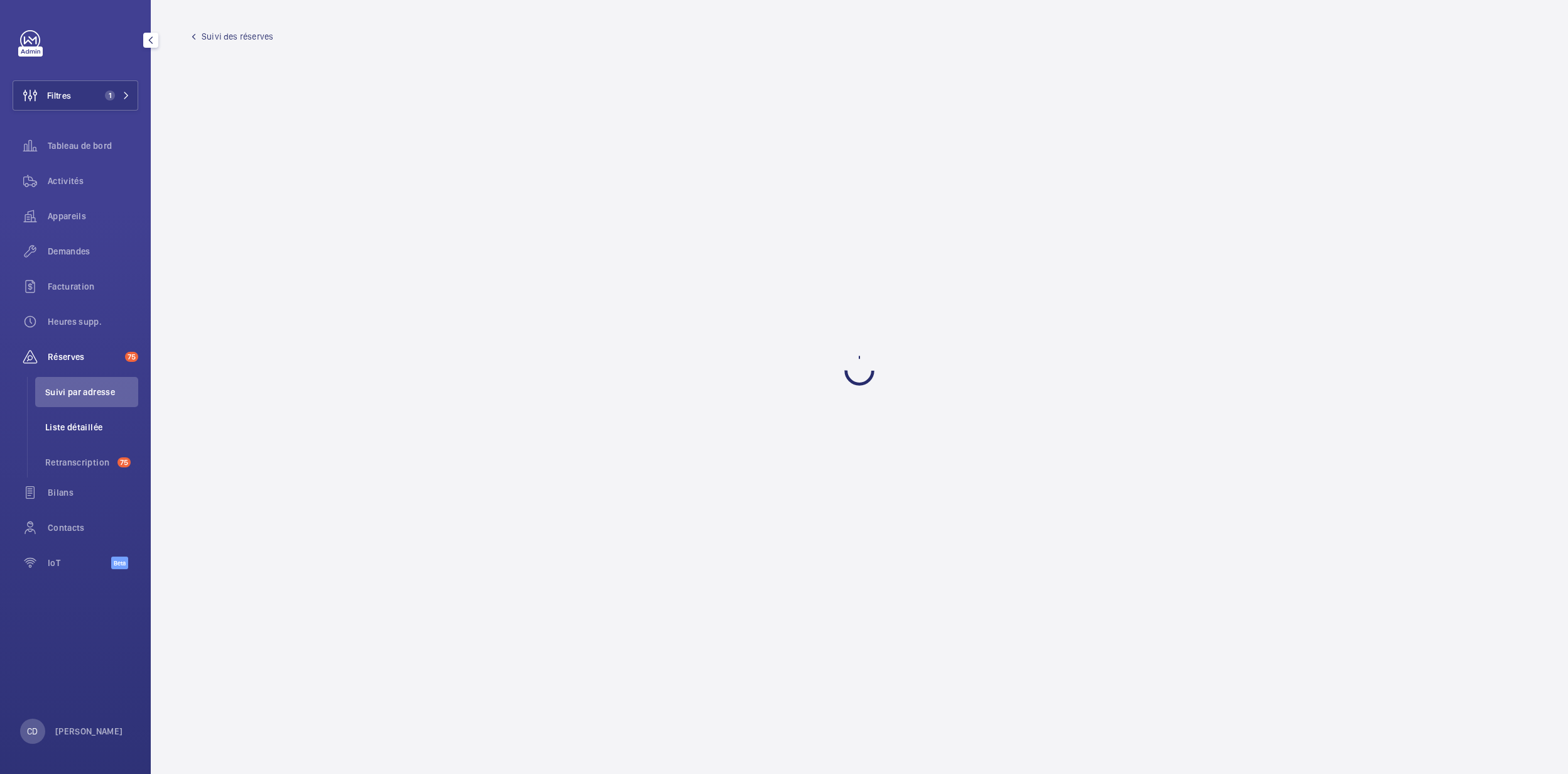
click at [89, 431] on span "Liste détaillée" at bounding box center [92, 427] width 93 height 12
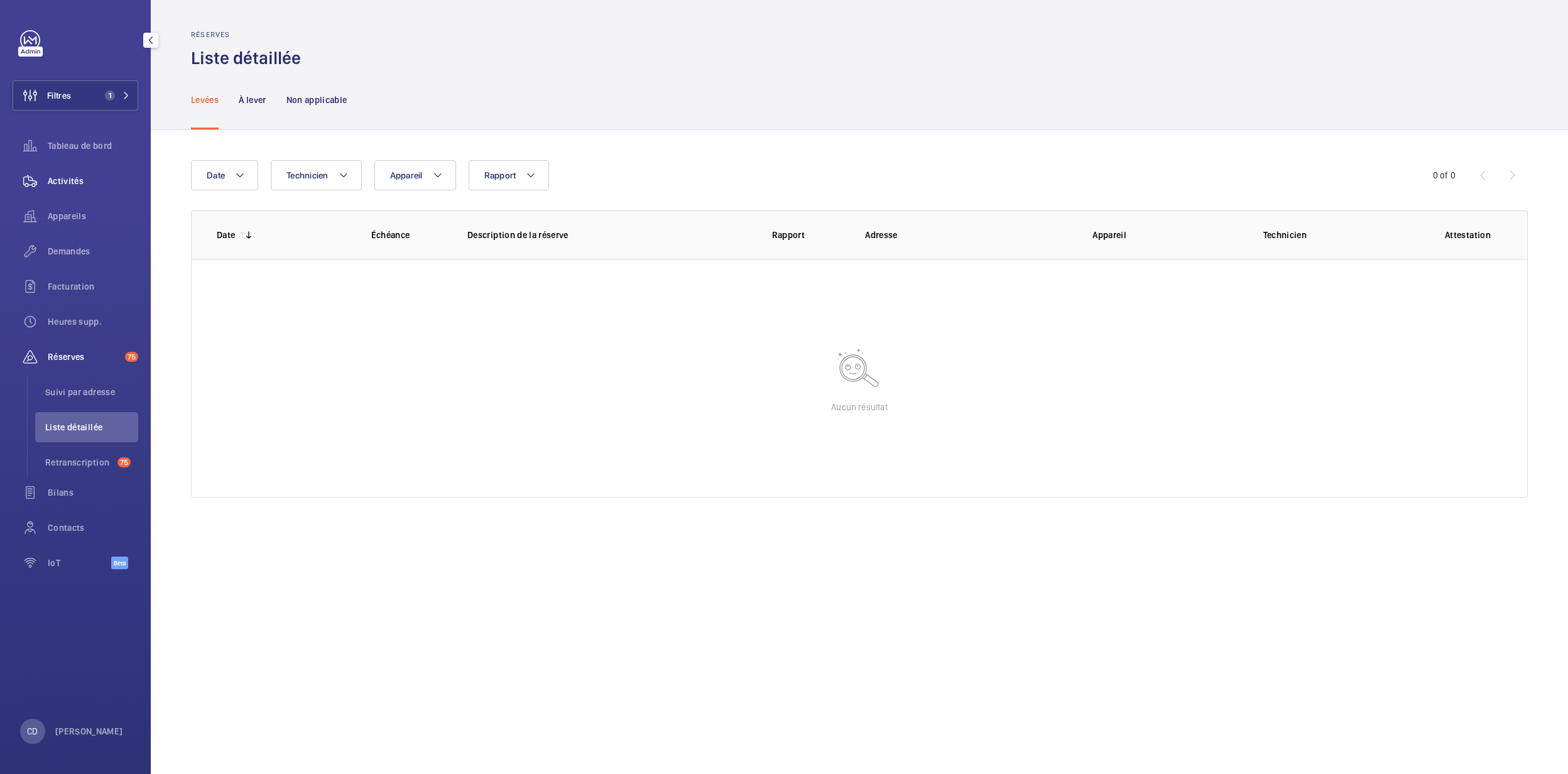
click at [71, 177] on span "Activités" at bounding box center [93, 181] width 90 height 12
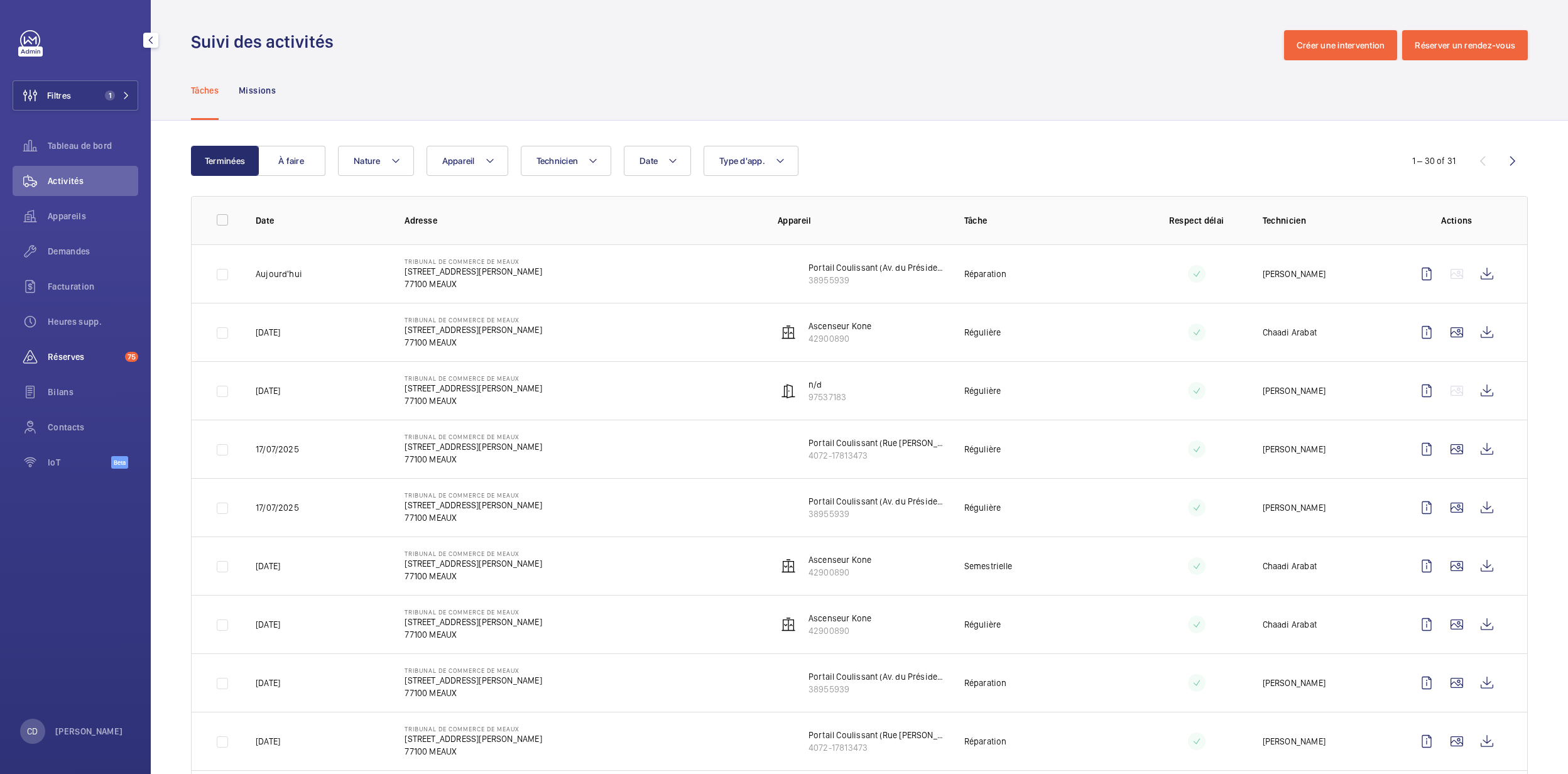
click at [74, 351] on span "Réserves" at bounding box center [84, 356] width 72 height 12
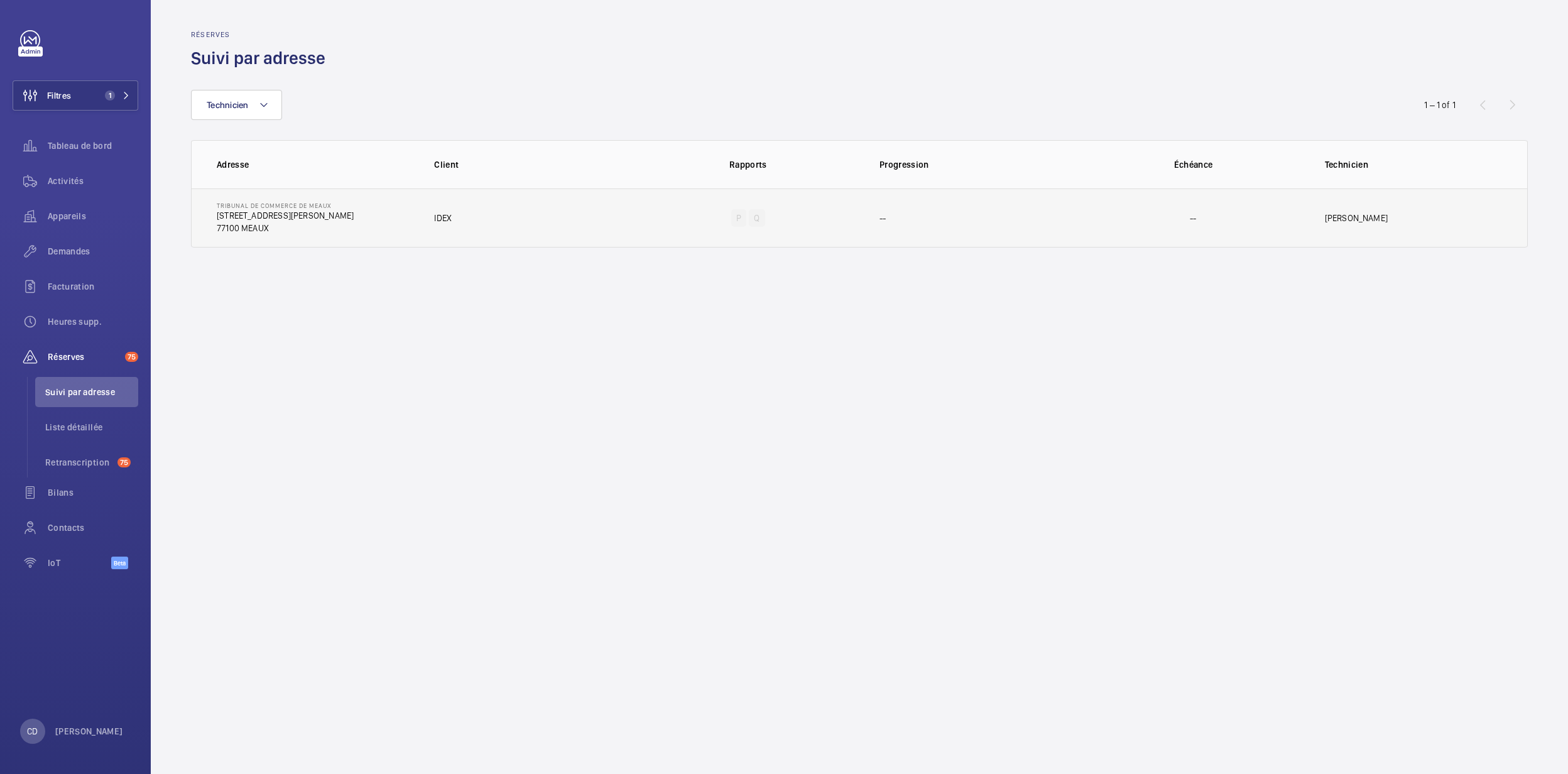
click at [370, 237] on td "TRIBUNAL DE COMMERCE DE MEAUX 56 Rue Aristide Briand 77100 MEAUX" at bounding box center [303, 218] width 223 height 59
